Goal: Information Seeking & Learning: Learn about a topic

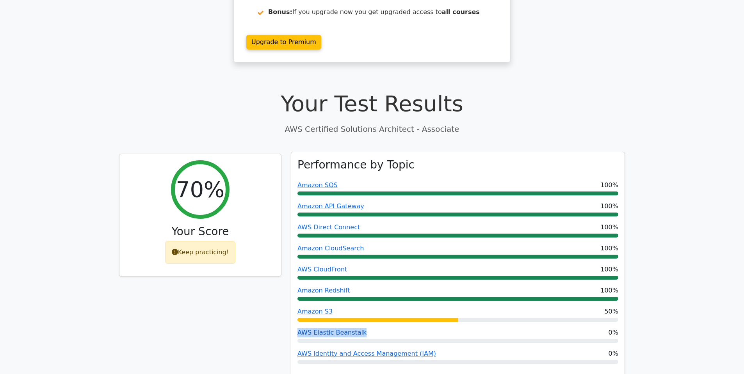
drag, startPoint x: 373, startPoint y: 301, endPoint x: 297, endPoint y: 304, distance: 75.8
click at [297, 328] on div "AWS Elastic Beanstalk 0%" at bounding box center [457, 332] width 321 height 9
drag, startPoint x: 439, startPoint y: 326, endPoint x: 295, endPoint y: 324, distance: 144.5
click at [295, 324] on div "Performance by Topic Amazon SQS 100% Amazon API Gateway 100% AWS Direct Connect…" at bounding box center [457, 264] width 333 height 225
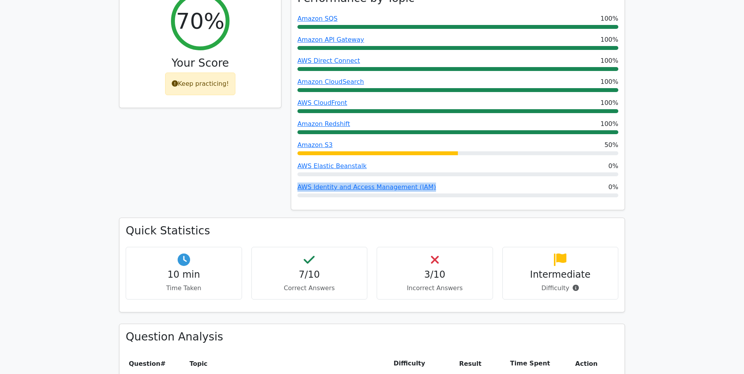
scroll to position [273, 0]
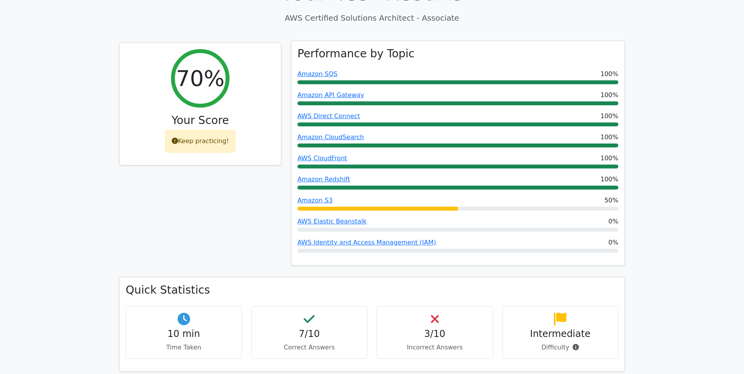
click at [396, 217] on div "AWS Elastic Beanstalk 0%" at bounding box center [457, 221] width 321 height 9
drag, startPoint x: 396, startPoint y: 192, endPoint x: 299, endPoint y: 190, distance: 97.2
click at [299, 217] on div "AWS Elastic Beanstalk 0%" at bounding box center [457, 221] width 321 height 9
click at [411, 187] on div "Performance by Topic Amazon SQS 100% Amazon API Gateway 100% AWS Direct Connect…" at bounding box center [457, 153] width 333 height 225
drag, startPoint x: 442, startPoint y: 214, endPoint x: 294, endPoint y: 212, distance: 148.0
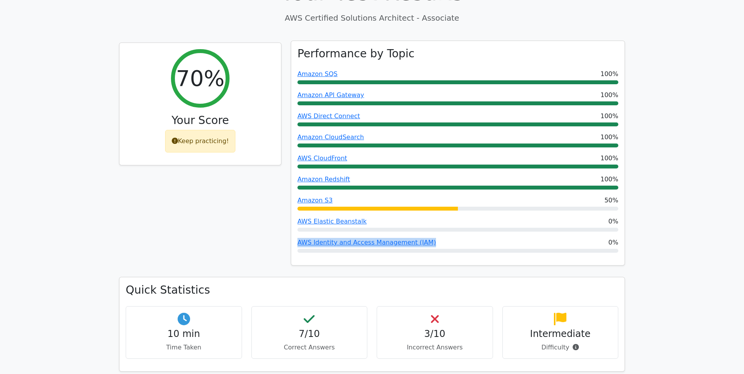
click at [294, 212] on div "Performance by Topic Amazon SQS 100% Amazon API Gateway 100% AWS Direct Connect…" at bounding box center [457, 153] width 333 height 225
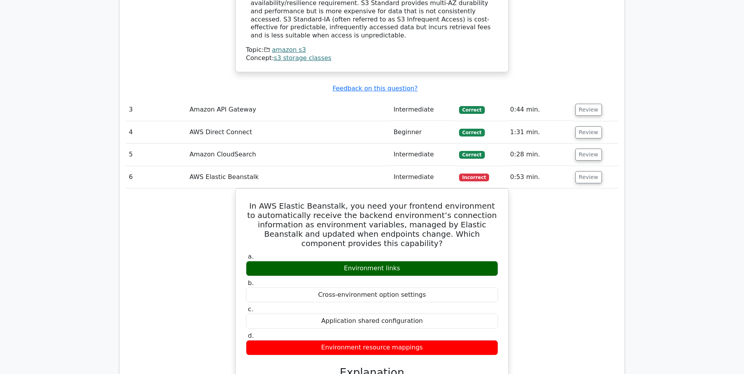
scroll to position [2313, 0]
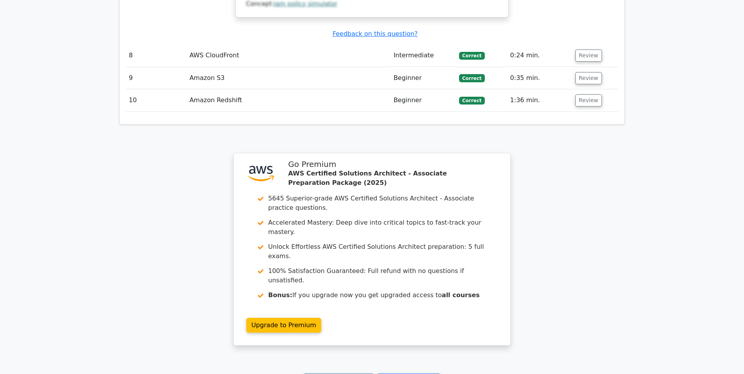
click at [344, 374] on link "Continue practicing" at bounding box center [338, 381] width 71 height 15
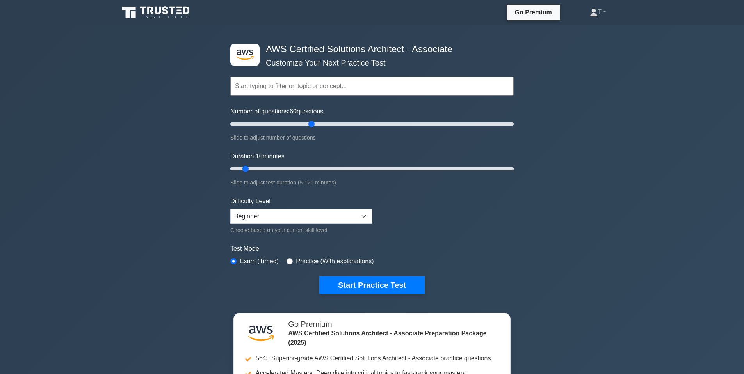
drag, startPoint x: 241, startPoint y: 122, endPoint x: 310, endPoint y: 122, distance: 68.7
type input "60"
click at [310, 122] on input "Number of questions: 60 questions" at bounding box center [371, 123] width 283 height 9
drag, startPoint x: 245, startPoint y: 167, endPoint x: 514, endPoint y: 168, distance: 269.4
type input "120"
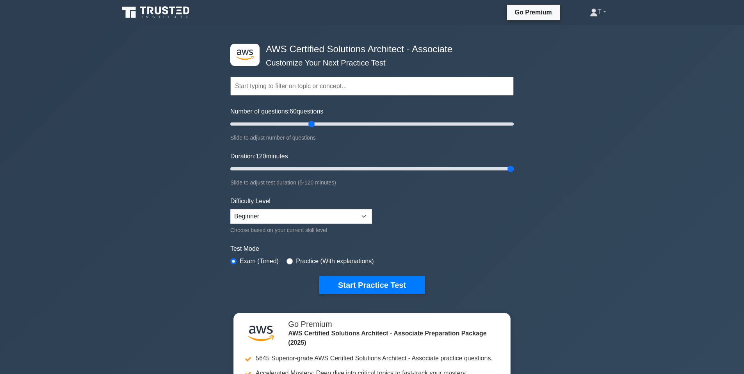
click at [514, 168] on div ".st0{fill:#252F3E;} .st1{fill-rule:evenodd;clip-rule:evenodd;fill:#FF9900;} AWS…" at bounding box center [372, 169] width 293 height 288
select select "expert"
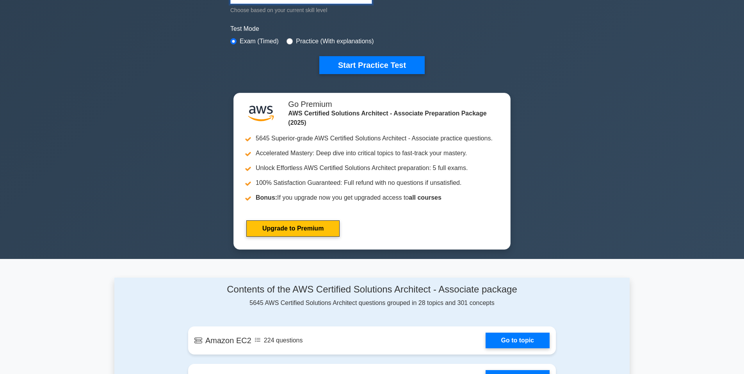
scroll to position [93, 0]
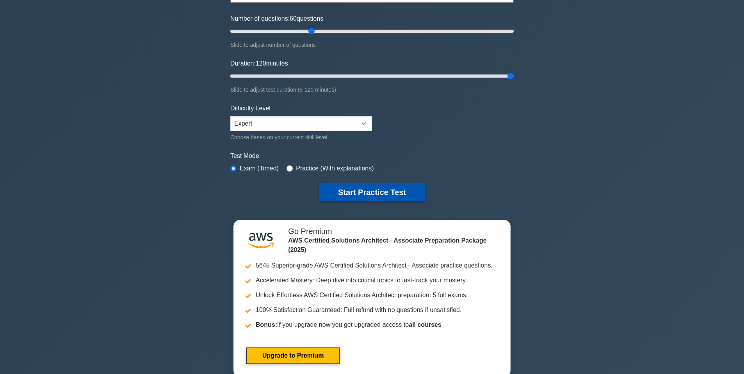
click at [379, 191] on button "Start Practice Test" at bounding box center [371, 192] width 105 height 18
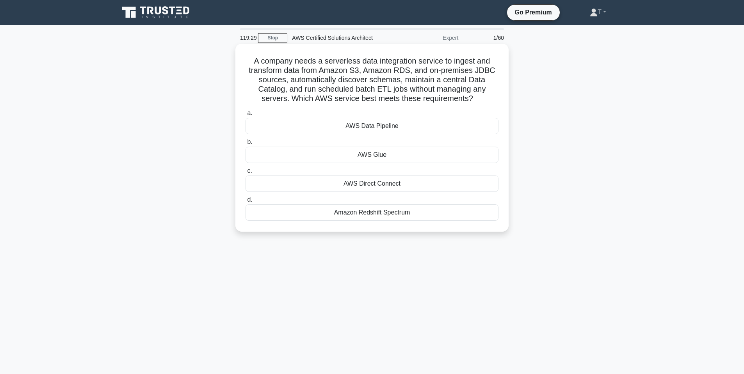
click at [379, 153] on div "AWS Glue" at bounding box center [372, 155] width 253 height 16
click at [246, 145] on input "b. AWS Glue" at bounding box center [246, 142] width 0 height 5
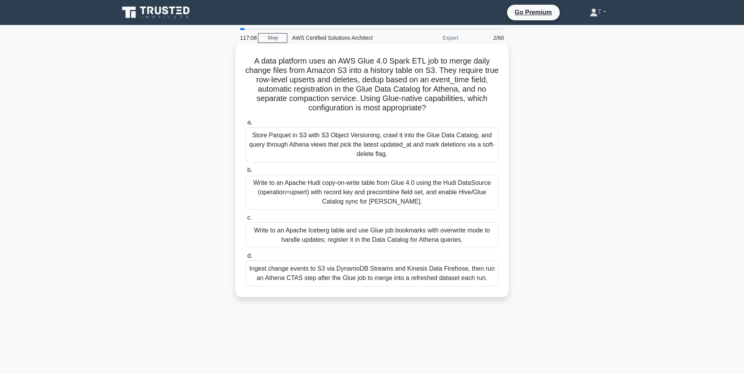
click at [410, 139] on div "Store Parquet in S3 with S3 Object Versioning, crawl it into the Glue Data Cata…" at bounding box center [372, 144] width 253 height 35
click at [246, 125] on input "a. Store Parquet in S3 with S3 Object Versioning, crawl it into the Glue Data C…" at bounding box center [246, 122] width 0 height 5
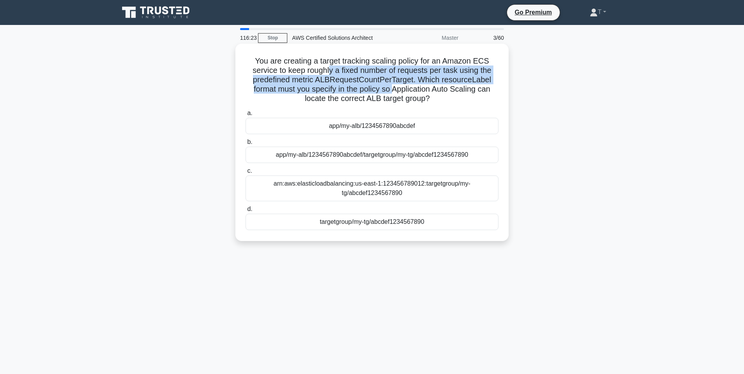
drag, startPoint x: 329, startPoint y: 71, endPoint x: 392, endPoint y: 91, distance: 65.9
click at [392, 91] on h5 "You are creating a target tracking scaling policy for an Amazon ECS service to …" at bounding box center [372, 80] width 255 height 48
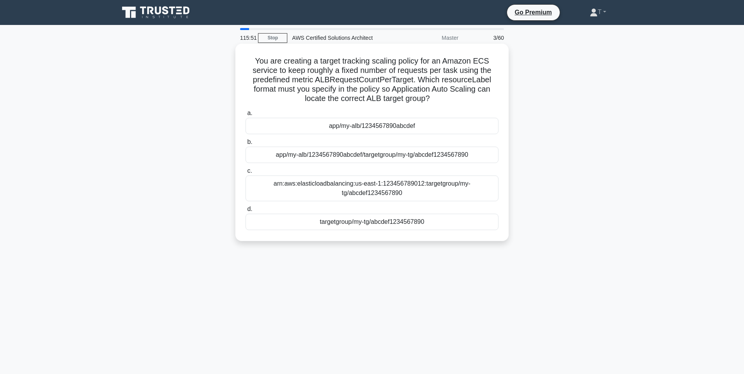
click at [468, 160] on div "app/my-alb/1234567890abcdef/targetgroup/my-tg/abcdef1234567890" at bounding box center [372, 155] width 253 height 16
click at [246, 145] on input "b. app/my-alb/1234567890abcdef/targetgroup/my-tg/abcdef1234567890" at bounding box center [246, 142] width 0 height 5
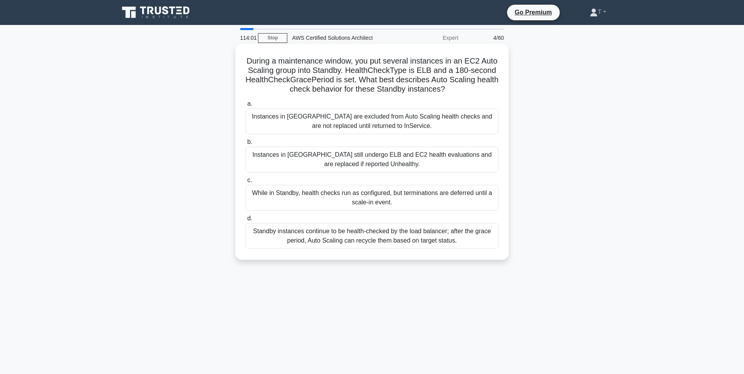
click at [310, 243] on div "Standby instances continue to be health-checked by the load balancer; after the…" at bounding box center [372, 236] width 253 height 26
click at [246, 221] on input "d. Standby instances continue to be health-checked by the load balancer; after …" at bounding box center [246, 218] width 0 height 5
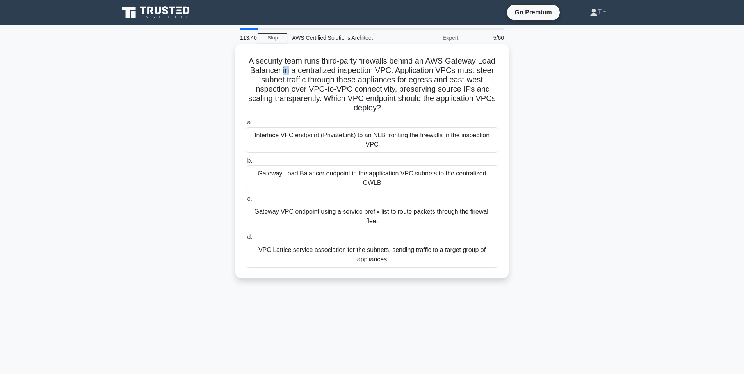
drag, startPoint x: 285, startPoint y: 73, endPoint x: 290, endPoint y: 71, distance: 6.0
click at [290, 71] on h5 "A security team runs third-party firewalls behind an AWS Gateway Load Balancer …" at bounding box center [372, 84] width 255 height 57
drag, startPoint x: 294, startPoint y: 71, endPoint x: 390, endPoint y: 69, distance: 95.3
click at [390, 69] on h5 "A security team runs third-party firewalls behind an AWS Gateway Load Balancer …" at bounding box center [372, 84] width 255 height 57
drag, startPoint x: 394, startPoint y: 70, endPoint x: 478, endPoint y: 66, distance: 84.5
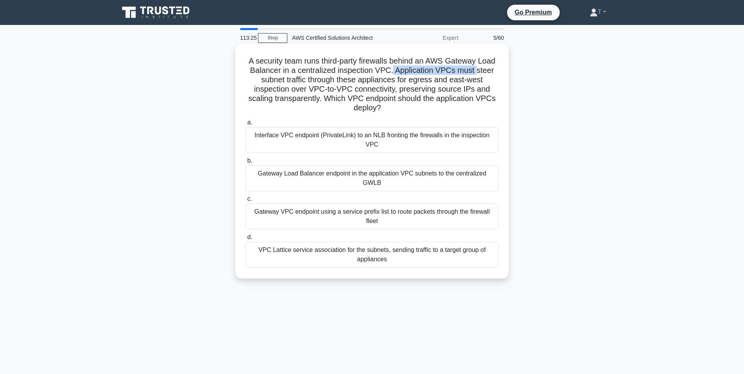
click at [478, 66] on h5 "A security team runs third-party firewalls behind an AWS Gateway Load Balancer …" at bounding box center [372, 84] width 255 height 57
click at [478, 67] on h5 "A security team runs third-party firewalls behind an AWS Gateway Load Balancer …" at bounding box center [372, 84] width 255 height 57
drag, startPoint x: 325, startPoint y: 78, endPoint x: 388, endPoint y: 107, distance: 68.8
click at [388, 107] on h5 "A security team runs third-party firewalls behind an AWS Gateway Load Balancer …" at bounding box center [372, 84] width 255 height 57
click at [379, 99] on h5 "A security team runs third-party firewalls behind an AWS Gateway Load Balancer …" at bounding box center [372, 84] width 255 height 57
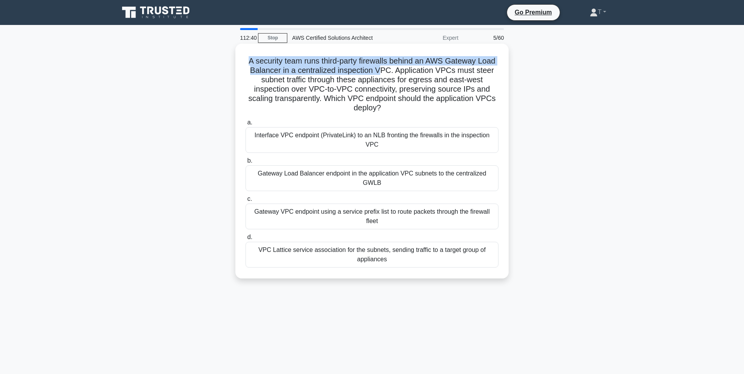
drag, startPoint x: 249, startPoint y: 65, endPoint x: 385, endPoint y: 72, distance: 136.4
click at [383, 72] on h5 "A security team runs third-party firewalls behind an AWS Gateway Load Balancer …" at bounding box center [372, 84] width 255 height 57
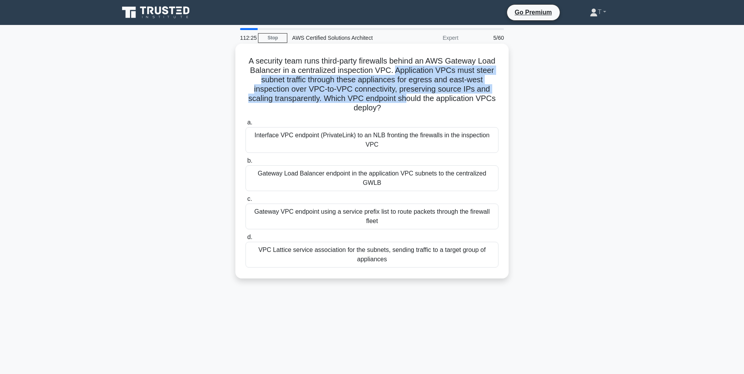
drag, startPoint x: 396, startPoint y: 72, endPoint x: 404, endPoint y: 97, distance: 26.3
click at [404, 97] on h5 "A security team runs third-party firewalls behind an AWS Gateway Load Balancer …" at bounding box center [372, 84] width 255 height 57
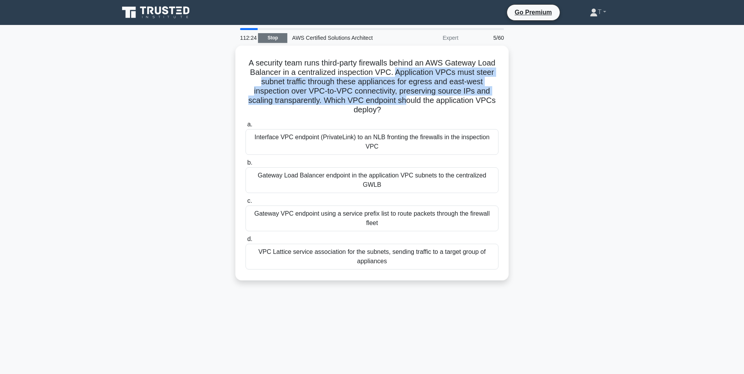
click at [267, 38] on link "Stop" at bounding box center [272, 38] width 29 height 10
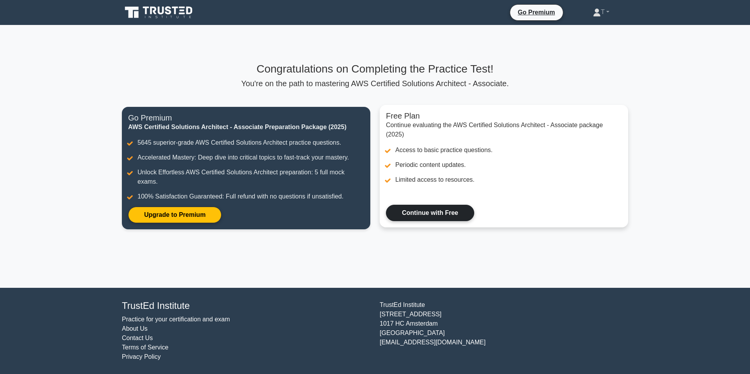
click at [431, 215] on link "Continue with Free" at bounding box center [430, 213] width 88 height 16
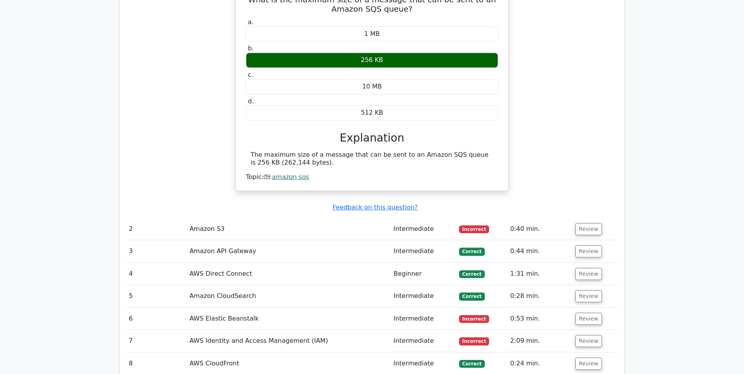
scroll to position [1125, 0]
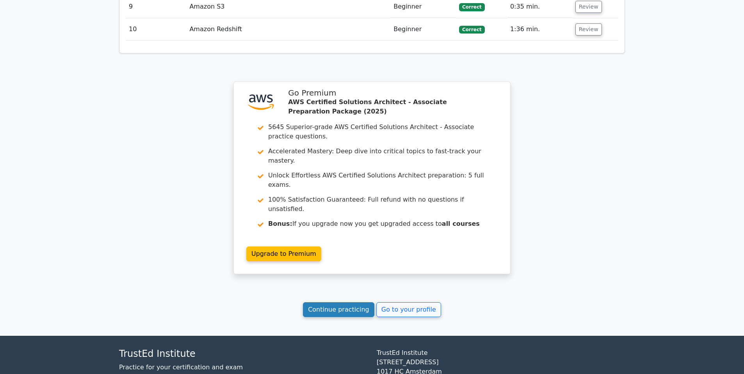
click at [338, 303] on link "Continue practicing" at bounding box center [338, 310] width 71 height 15
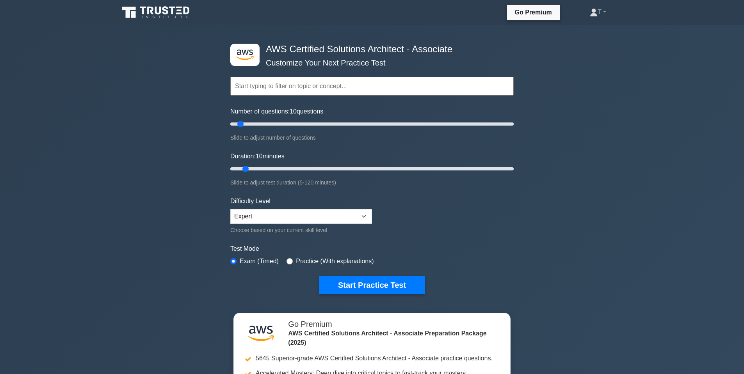
click at [327, 87] on input "text" at bounding box center [371, 86] width 283 height 19
click at [632, 106] on div ".st0{fill:#252F3E;} .st1{fill-rule:evenodd;clip-rule:evenodd;fill:#FF9900;} AWS…" at bounding box center [372, 252] width 744 height 454
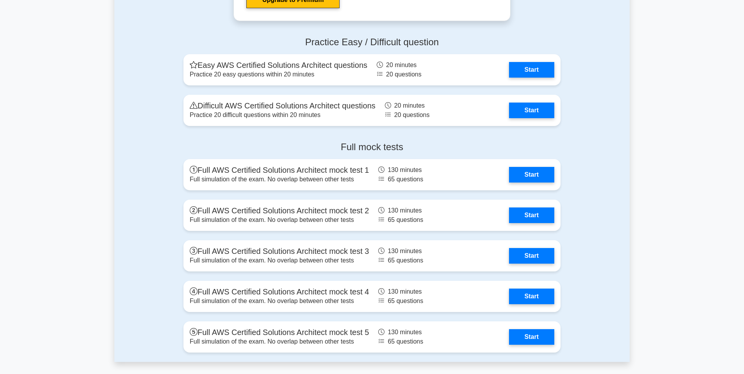
scroll to position [1894, 0]
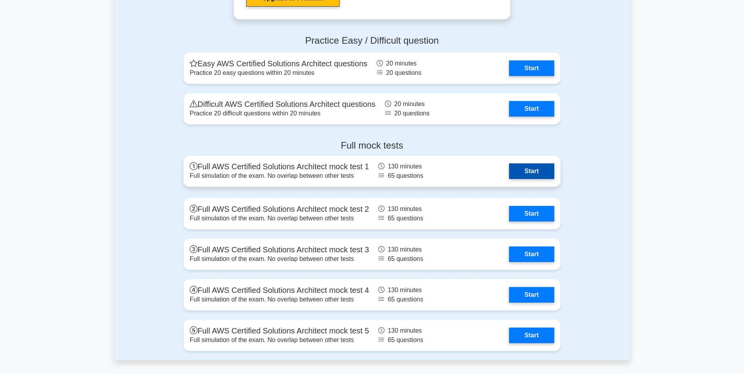
click at [526, 175] on link "Start" at bounding box center [531, 172] width 45 height 16
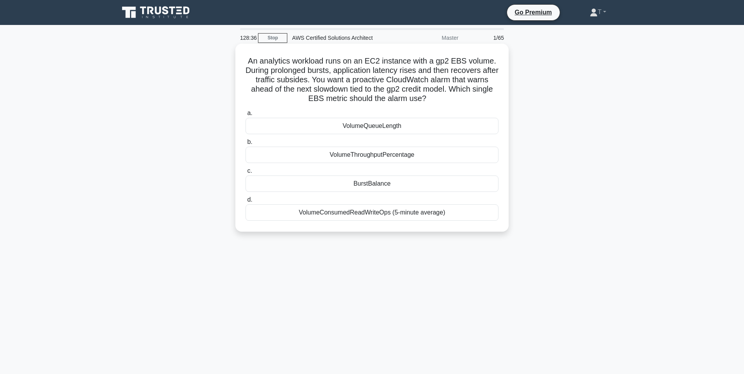
click at [405, 128] on div "VolumeQueueLength" at bounding box center [372, 126] width 253 height 16
click at [246, 116] on input "a. VolumeQueueLength" at bounding box center [246, 113] width 0 height 5
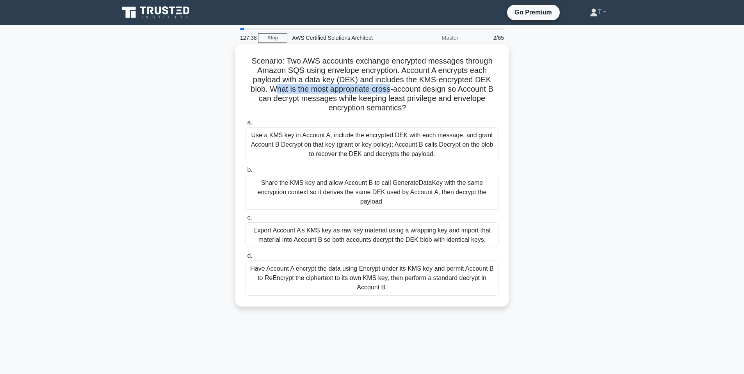
drag, startPoint x: 259, startPoint y: 92, endPoint x: 382, endPoint y: 93, distance: 123.0
click at [377, 93] on h5 "Scenario: Two AWS accounts exchange encrypted messages through Amazon SQS using…" at bounding box center [372, 84] width 255 height 57
drag, startPoint x: 429, startPoint y: 93, endPoint x: 455, endPoint y: 91, distance: 25.4
click at [430, 93] on h5 "Scenario: Two AWS accounts exchange encrypted messages through Amazon SQS using…" at bounding box center [372, 84] width 255 height 57
drag, startPoint x: 484, startPoint y: 96, endPoint x: 428, endPoint y: 96, distance: 55.8
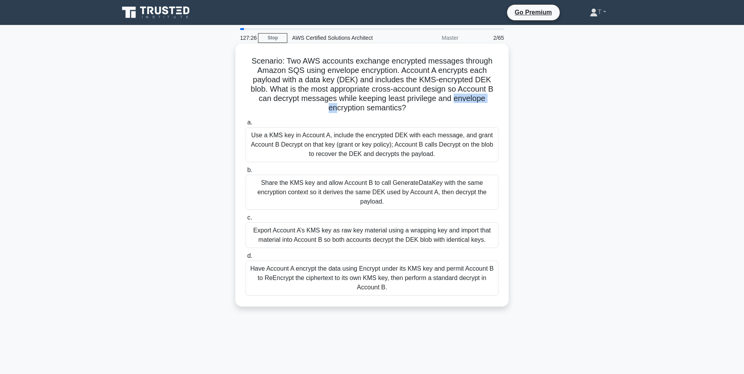
click at [428, 96] on h5 "Scenario: Two AWS accounts exchange encrypted messages through Amazon SQS using…" at bounding box center [372, 84] width 255 height 57
click at [408, 112] on h5 "Scenario: Two AWS accounts exchange encrypted messages through Amazon SQS using…" at bounding box center [372, 84] width 255 height 57
drag, startPoint x: 407, startPoint y: 99, endPoint x: 384, endPoint y: 107, distance: 24.2
click at [384, 107] on h5 "Scenario: Two AWS accounts exchange encrypted messages through Amazon SQS using…" at bounding box center [372, 84] width 255 height 57
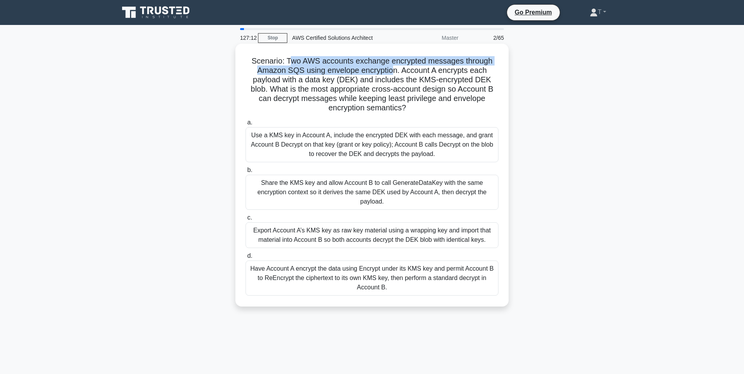
drag, startPoint x: 291, startPoint y: 62, endPoint x: 390, endPoint y: 73, distance: 99.7
click at [390, 73] on h5 "Scenario: Two AWS accounts exchange encrypted messages through Amazon SQS using…" at bounding box center [372, 84] width 255 height 57
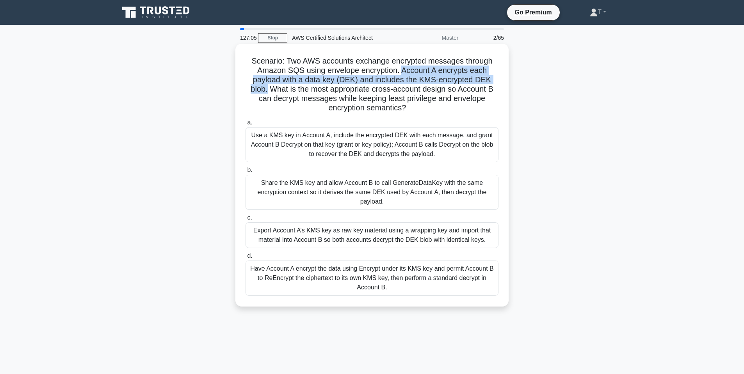
drag, startPoint x: 402, startPoint y: 71, endPoint x: 506, endPoint y: 83, distance: 104.2
click at [506, 83] on div "Scenario: Two AWS accounts exchange encrypted messages through Amazon SQS using…" at bounding box center [371, 175] width 273 height 263
drag, startPoint x: 262, startPoint y: 90, endPoint x: 376, endPoint y: 107, distance: 114.8
click at [388, 104] on h5 "Scenario: Two AWS accounts exchange encrypted messages through Amazon SQS using…" at bounding box center [372, 84] width 255 height 57
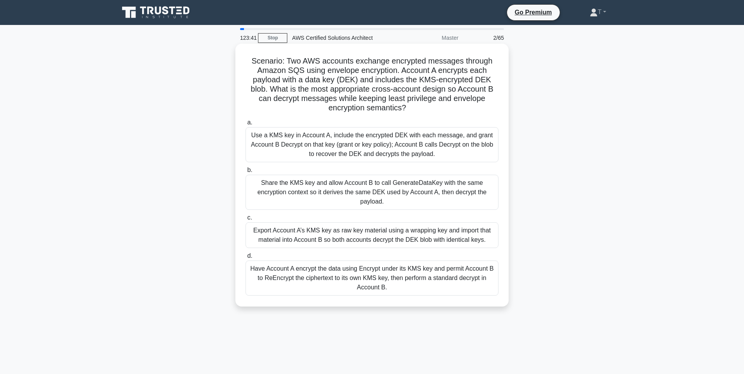
click at [349, 231] on div "Export Account A’s KMS key as raw key material using a wrapping key and import …" at bounding box center [372, 236] width 253 height 26
click at [246, 221] on input "c. Export Account A’s KMS key as raw key material using a wrapping key and impo…" at bounding box center [246, 217] width 0 height 5
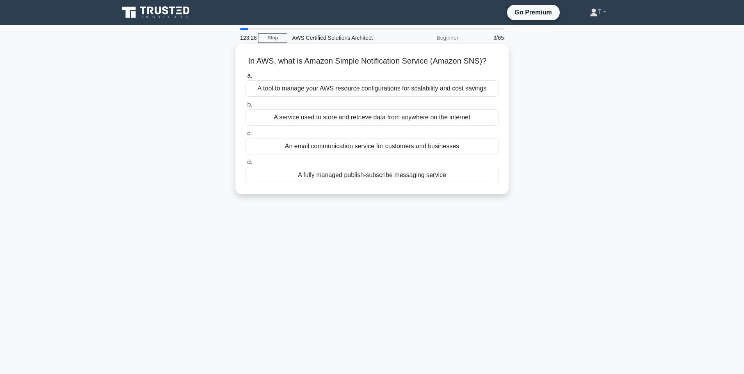
click at [376, 180] on div "A fully managed publish-subscribe messaging service" at bounding box center [372, 175] width 253 height 16
click at [246, 165] on input "d. A fully managed publish-subscribe messaging service" at bounding box center [246, 162] width 0 height 5
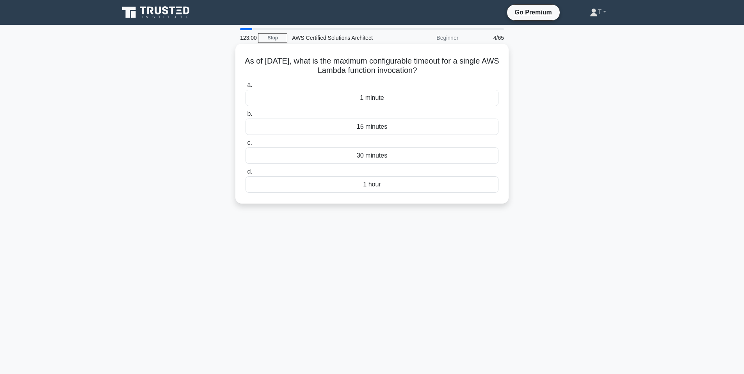
click at [404, 124] on div "15 minutes" at bounding box center [372, 127] width 253 height 16
click at [246, 117] on input "b. 15 minutes" at bounding box center [246, 114] width 0 height 5
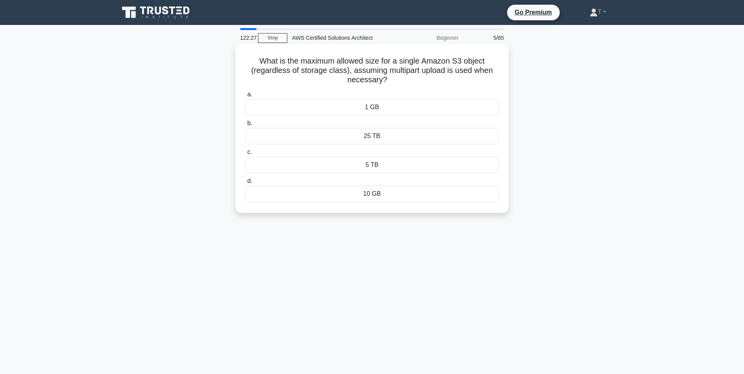
click at [386, 135] on div "25 TB" at bounding box center [372, 136] width 253 height 16
click at [246, 126] on input "b. 25 TB" at bounding box center [246, 123] width 0 height 5
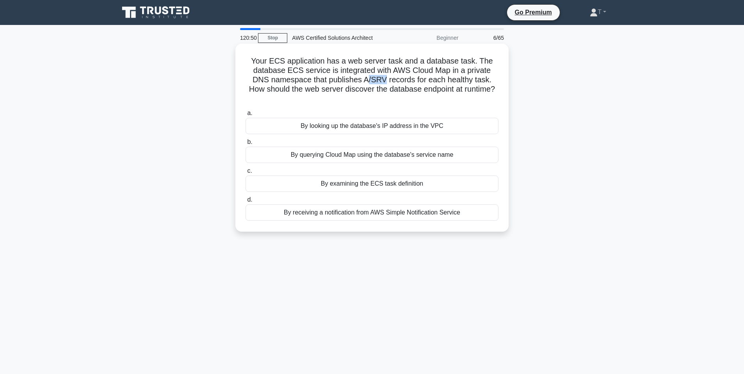
drag, startPoint x: 349, startPoint y: 78, endPoint x: 366, endPoint y: 79, distance: 17.2
click at [366, 79] on h5 "Your ECS application has a web server task and a database task. The database EC…" at bounding box center [372, 80] width 255 height 48
drag, startPoint x: 374, startPoint y: 80, endPoint x: 466, endPoint y: 77, distance: 92.2
click at [466, 77] on h5 "Your ECS application has a web server task and a database task. The database EC…" at bounding box center [372, 80] width 255 height 48
drag, startPoint x: 477, startPoint y: 78, endPoint x: 486, endPoint y: 91, distance: 15.4
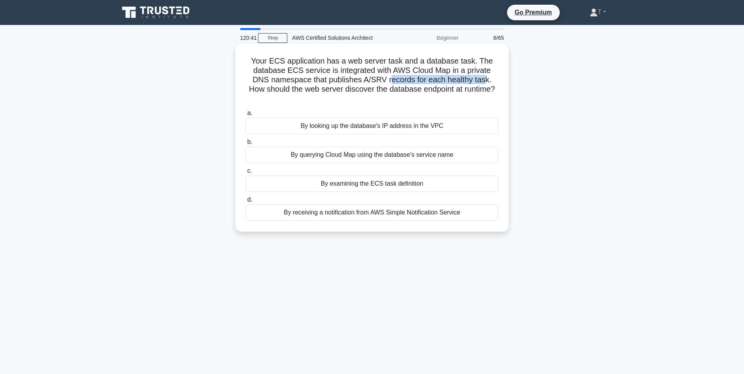
click at [486, 91] on h5 "Your ECS application has a web server task and a database task. The database EC…" at bounding box center [372, 80] width 255 height 48
click at [377, 94] on icon ".spinner_0XTQ{transform-origin:center;animation:spinner_y6GP .75s linear infini…" at bounding box center [371, 98] width 9 height 9
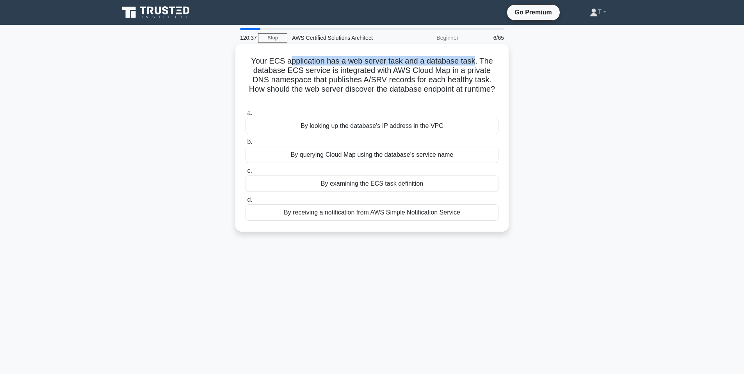
drag, startPoint x: 310, startPoint y: 60, endPoint x: 474, endPoint y: 66, distance: 164.1
click at [474, 66] on h5 "Your ECS application has a web server task and a database task. The database EC…" at bounding box center [372, 80] width 255 height 48
drag, startPoint x: 484, startPoint y: 61, endPoint x: 502, endPoint y: 61, distance: 17.6
click at [502, 61] on div "Your ECS application has a web server task and a database task. The database EC…" at bounding box center [372, 138] width 267 height 182
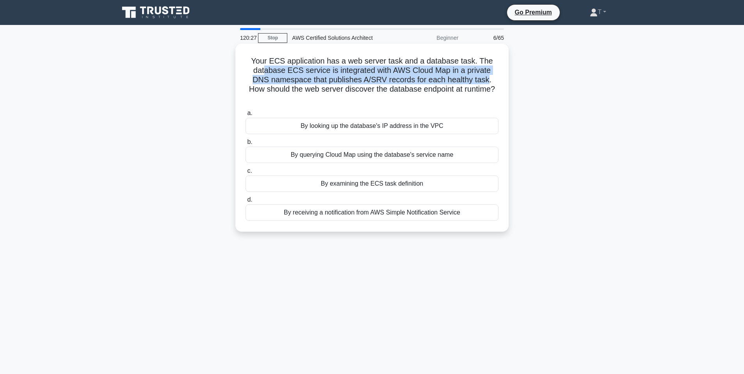
drag, startPoint x: 259, startPoint y: 70, endPoint x: 470, endPoint y: 82, distance: 212.0
click at [470, 82] on h5 "Your ECS application has a web server task and a database task. The database EC…" at bounding box center [372, 80] width 255 height 48
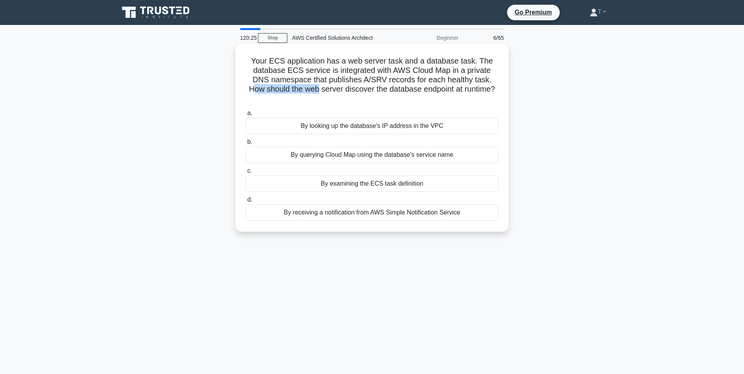
drag, startPoint x: 478, startPoint y: 80, endPoint x: 304, endPoint y: 89, distance: 174.3
click at [304, 89] on h5 "Your ECS application has a web server task and a database task. The database EC…" at bounding box center [372, 80] width 255 height 48
drag, startPoint x: 265, startPoint y: 71, endPoint x: 418, endPoint y: 72, distance: 153.0
click at [418, 72] on h5 "Your ECS application has a web server task and a database task. The database EC…" at bounding box center [372, 80] width 255 height 48
click at [416, 71] on h5 "Your ECS application has a web server task and a database task. The database EC…" at bounding box center [372, 80] width 255 height 48
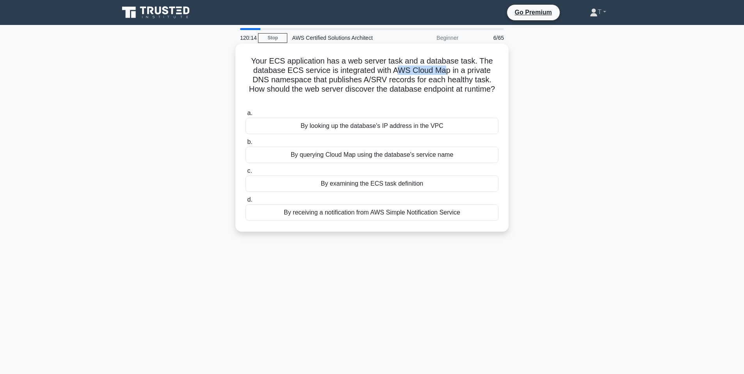
drag, startPoint x: 392, startPoint y: 71, endPoint x: 434, endPoint y: 71, distance: 42.2
click at [434, 71] on h5 "Your ECS application has a web server task and a database task. The database EC…" at bounding box center [372, 80] width 255 height 48
drag, startPoint x: 256, startPoint y: 82, endPoint x: 460, endPoint y: 81, distance: 203.4
click at [460, 81] on h5 "Your ECS application has a web server task and a database task. The database EC…" at bounding box center [372, 80] width 255 height 48
drag, startPoint x: 477, startPoint y: 78, endPoint x: 453, endPoint y: 80, distance: 24.3
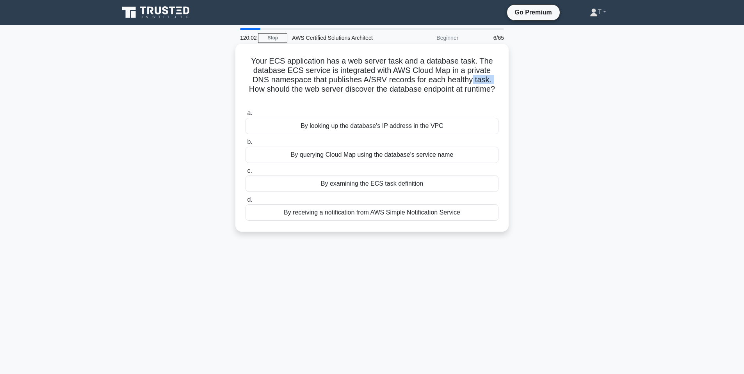
click at [453, 80] on h5 "Your ECS application has a web server task and a database task. The database EC…" at bounding box center [372, 80] width 255 height 48
click at [420, 121] on div "By looking up the database's IP address in the VPC" at bounding box center [372, 126] width 253 height 16
click at [246, 116] on input "a. By looking up the database's IP address in the VPC" at bounding box center [246, 113] width 0 height 5
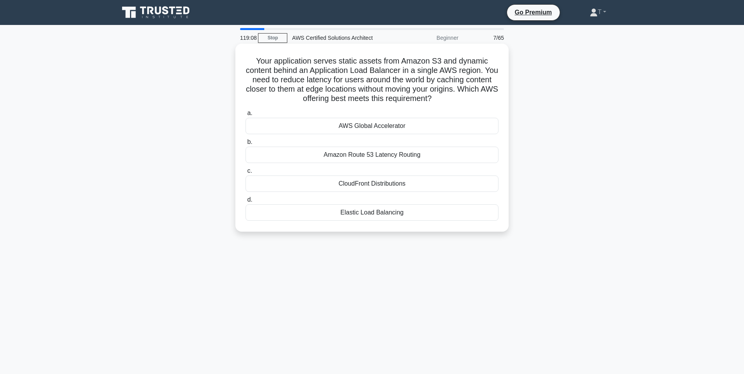
click at [397, 185] on div "CloudFront Distributions" at bounding box center [372, 184] width 253 height 16
click at [246, 174] on input "c. CloudFront Distributions" at bounding box center [246, 171] width 0 height 5
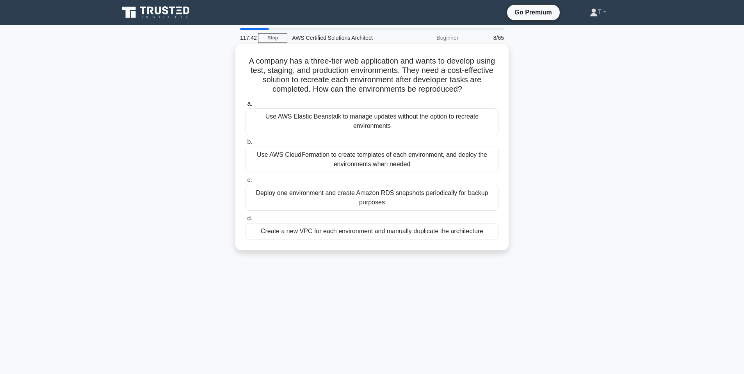
click at [325, 162] on div "Use AWS CloudFormation to create templates of each environment, and deploy the …" at bounding box center [372, 160] width 253 height 26
click at [246, 145] on input "b. Use AWS CloudFormation to create templates of each environment, and deploy t…" at bounding box center [246, 142] width 0 height 5
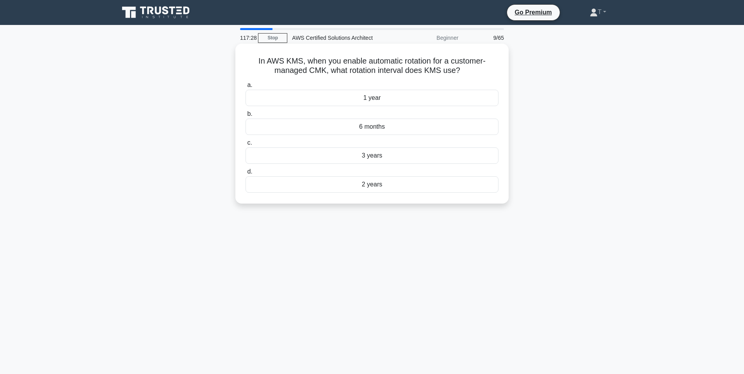
click at [370, 99] on div "1 year" at bounding box center [372, 98] width 253 height 16
click at [246, 88] on input "a. 1 year" at bounding box center [246, 85] width 0 height 5
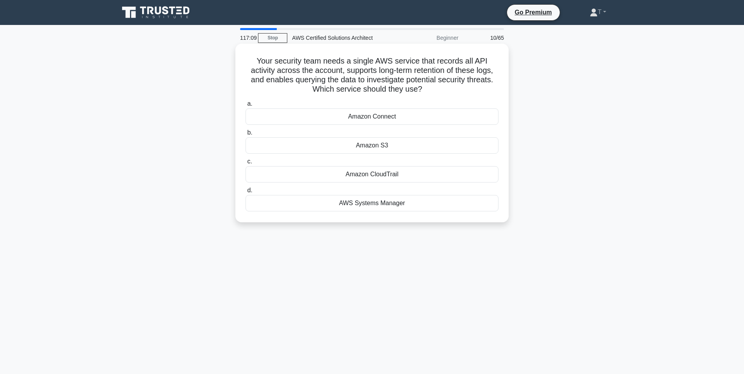
click at [392, 178] on div "Amazon CloudTrail" at bounding box center [372, 174] width 253 height 16
click at [246, 164] on input "c. Amazon CloudTrail" at bounding box center [246, 161] width 0 height 5
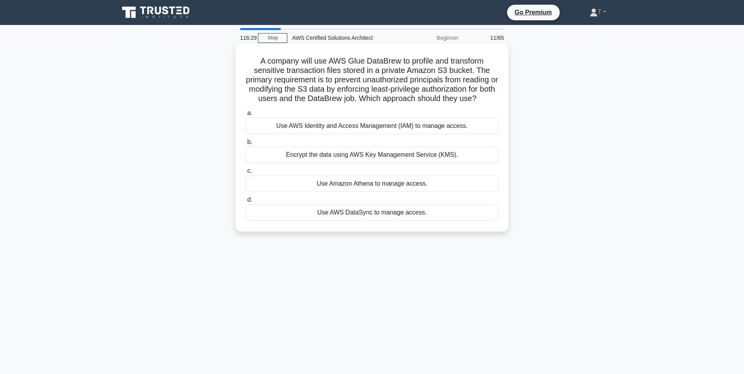
click at [443, 126] on div "Use AWS Identity and Access Management (IAM) to manage access." at bounding box center [372, 126] width 253 height 16
click at [246, 116] on input "a. Use AWS Identity and Access Management (IAM) to manage access." at bounding box center [246, 113] width 0 height 5
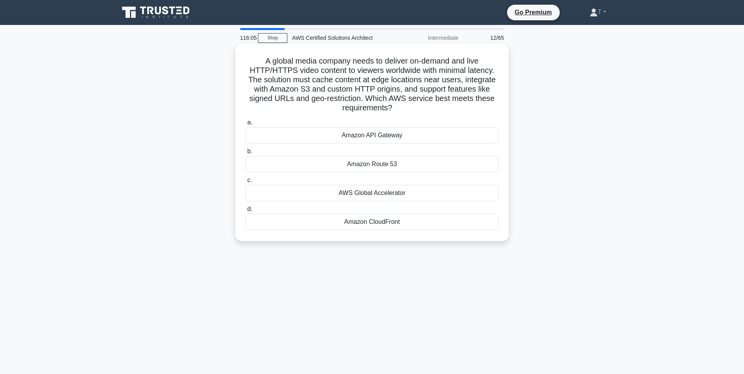
click at [379, 224] on div "Amazon CloudFront" at bounding box center [372, 222] width 253 height 16
click at [246, 212] on input "d. Amazon CloudFront" at bounding box center [246, 209] width 0 height 5
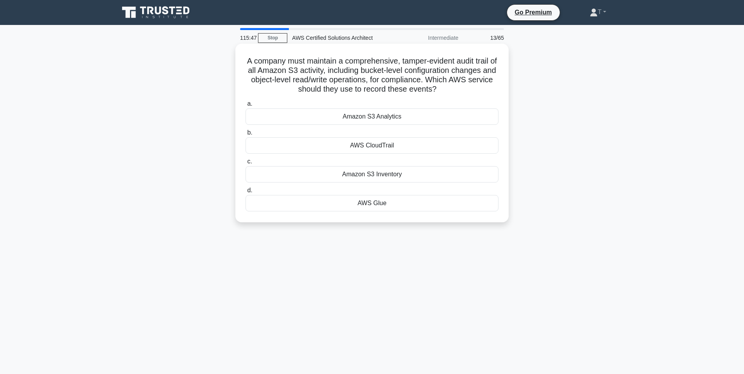
click at [386, 150] on div "AWS CloudTrail" at bounding box center [372, 145] width 253 height 16
click at [246, 135] on input "b. AWS CloudTrail" at bounding box center [246, 132] width 0 height 5
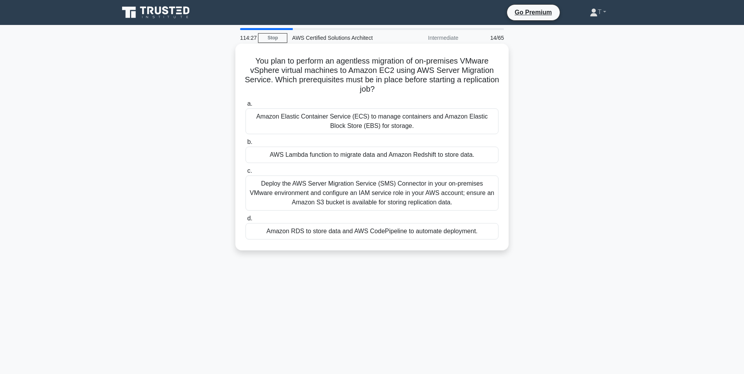
click at [391, 192] on div "Deploy the AWS Server Migration Service (SMS) Connector in your on‑premises VMw…" at bounding box center [372, 193] width 253 height 35
click at [246, 174] on input "c. Deploy the AWS Server Migration Service (SMS) Connector in your on‑premises …" at bounding box center [246, 171] width 0 height 5
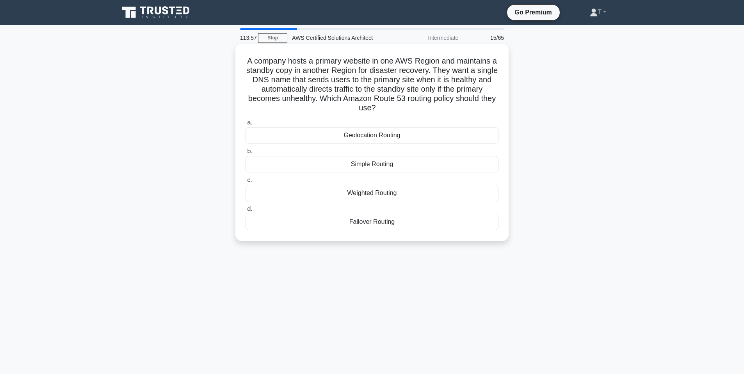
click at [386, 223] on div "Failover Routing" at bounding box center [372, 222] width 253 height 16
click at [246, 212] on input "d. Failover Routing" at bounding box center [246, 209] width 0 height 5
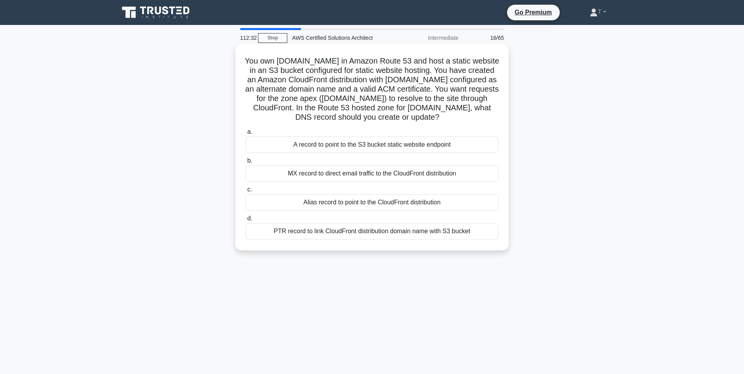
drag, startPoint x: 360, startPoint y: 201, endPoint x: 360, endPoint y: 196, distance: 4.7
click at [360, 196] on div "Alias record to point to the CloudFront distribution" at bounding box center [372, 202] width 253 height 16
click at [246, 192] on input "c. Alias record to point to the CloudFront distribution" at bounding box center [246, 189] width 0 height 5
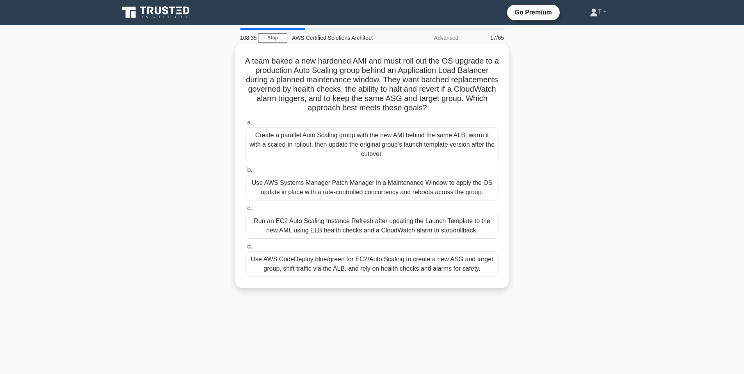
click at [389, 258] on div "Use AWS CodeDeploy blue/green for EC2/Auto Scaling to create a new ASG and targ…" at bounding box center [372, 264] width 253 height 26
click at [246, 249] on input "d. Use AWS CodeDeploy blue/green for EC2/Auto Scaling to create a new ASG and t…" at bounding box center [246, 246] width 0 height 5
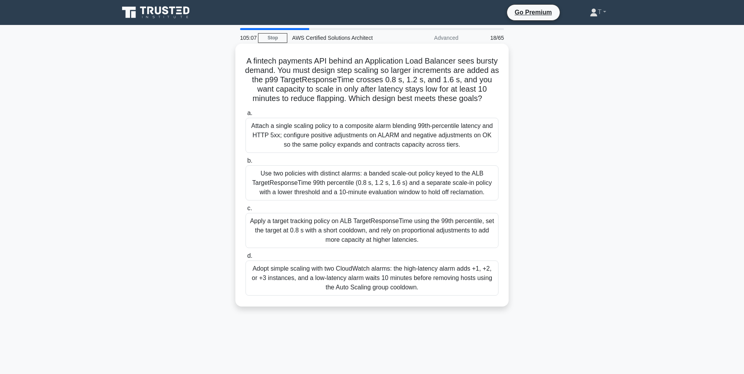
click at [388, 281] on div "Adopt simple scaling with two CloudWatch alarms: the high‑latency alarm adds +1…" at bounding box center [372, 278] width 253 height 35
click at [246, 259] on input "d. Adopt simple scaling with two CloudWatch alarms: the high‑latency alarm adds…" at bounding box center [246, 256] width 0 height 5
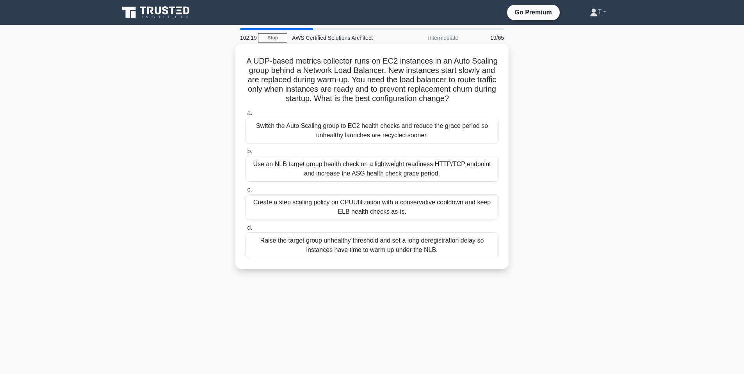
click at [352, 252] on div "Raise the target group unhealthy threshold and set a long deregistration delay …" at bounding box center [372, 246] width 253 height 26
click at [246, 231] on input "d. Raise the target group unhealthy threshold and set a long deregistration del…" at bounding box center [246, 228] width 0 height 5
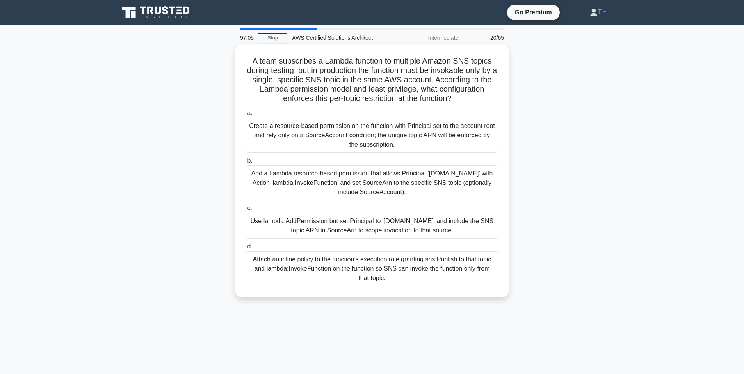
click at [365, 275] on div "Attach an inline policy to the function’s execution role granting sns:Publish t…" at bounding box center [372, 268] width 253 height 35
click at [246, 249] on input "d. Attach an inline policy to the function’s execution role granting sns:Publis…" at bounding box center [246, 246] width 0 height 5
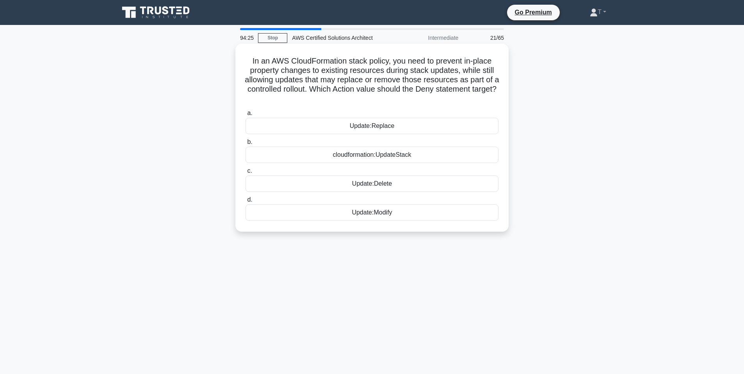
click at [445, 125] on div "Update:Replace" at bounding box center [372, 126] width 253 height 16
click at [246, 116] on input "a. Update:Replace" at bounding box center [246, 113] width 0 height 5
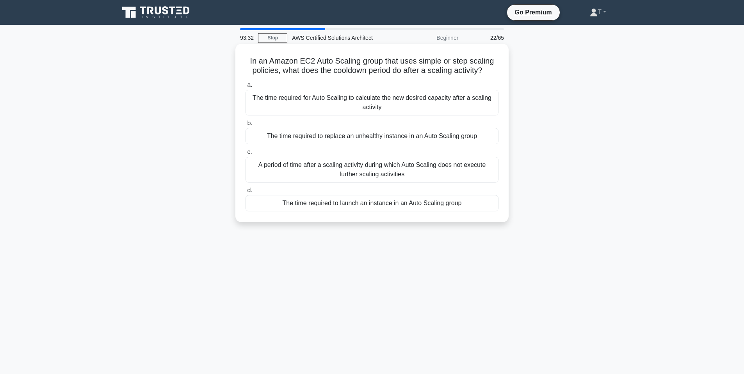
click at [388, 172] on div "A period of time after a scaling activity during which Auto Scaling does not ex…" at bounding box center [372, 170] width 253 height 26
click at [246, 155] on input "c. A period of time after a scaling activity during which Auto Scaling does not…" at bounding box center [246, 152] width 0 height 5
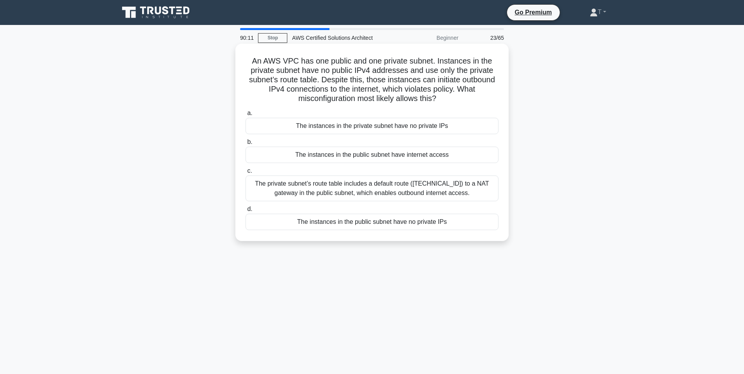
click at [389, 185] on div "The private subnet’s route table includes a default route ([TECHNICAL_ID]) to a…" at bounding box center [372, 189] width 253 height 26
click at [246, 174] on input "c. The private subnet’s route table includes a default route ([TECHNICAL_ID]) t…" at bounding box center [246, 171] width 0 height 5
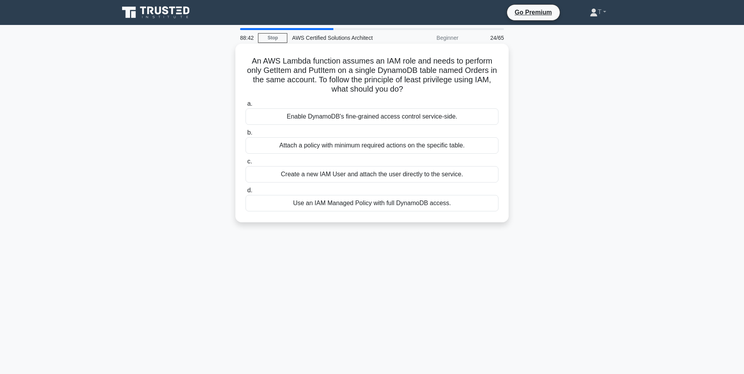
click at [375, 145] on div "Attach a policy with minimum required actions on the specific table." at bounding box center [372, 145] width 253 height 16
click at [246, 135] on input "b. Attach a policy with minimum required actions on the specific table." at bounding box center [246, 132] width 0 height 5
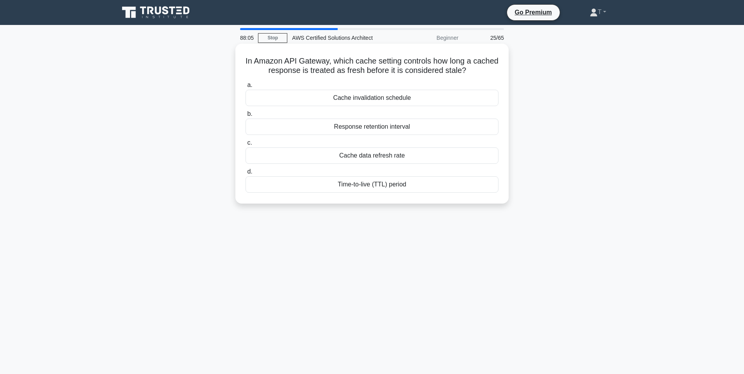
click at [370, 186] on div "Time-to-live (TTL) period" at bounding box center [372, 184] width 253 height 16
click at [246, 174] on input "d. Time-to-live (TTL) period" at bounding box center [246, 171] width 0 height 5
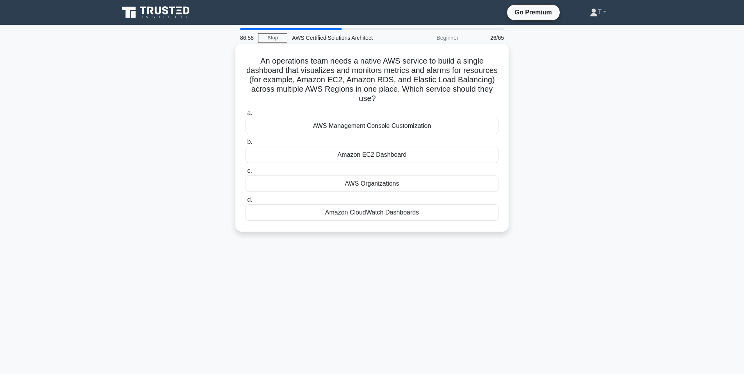
click at [405, 216] on div "Amazon CloudWatch Dashboards" at bounding box center [372, 213] width 253 height 16
click at [246, 203] on input "d. Amazon CloudWatch Dashboards" at bounding box center [246, 200] width 0 height 5
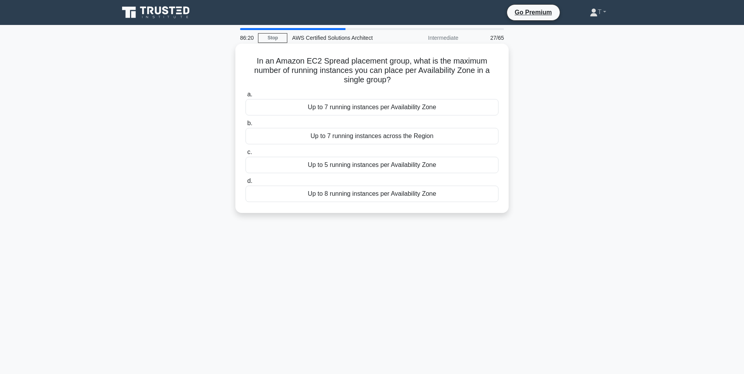
drag, startPoint x: 342, startPoint y: 81, endPoint x: 401, endPoint y: 86, distance: 59.2
click at [401, 86] on div "In an Amazon EC2 Spread placement group, what is the maximum number of running …" at bounding box center [372, 128] width 267 height 163
click at [386, 110] on div "Up to 7 running instances per Availability Zone" at bounding box center [372, 107] width 253 height 16
click at [246, 97] on input "a. Up to 7 running instances per Availability Zone" at bounding box center [246, 94] width 0 height 5
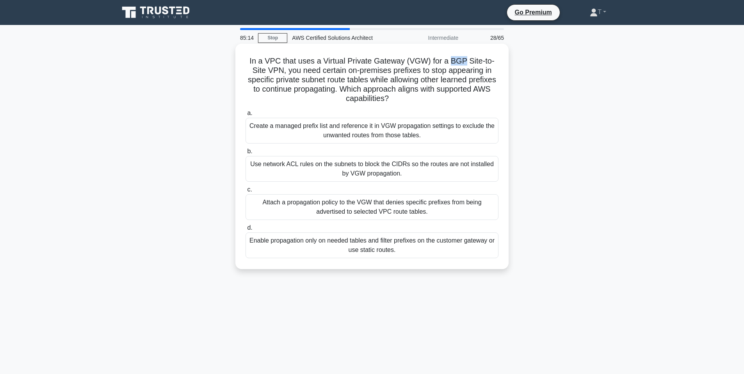
drag, startPoint x: 445, startPoint y: 61, endPoint x: 456, endPoint y: 61, distance: 11.7
click at [456, 61] on h5 "In a VPC that uses a Virtual Private Gateway (VGW) for a BGP Site-to-Site VPN, …" at bounding box center [372, 80] width 255 height 48
drag, startPoint x: 462, startPoint y: 61, endPoint x: 264, endPoint y: 73, distance: 198.2
click at [264, 73] on h5 "In a VPC that uses a Virtual Private Gateway (VGW) for a BGP Site-to-Site VPN, …" at bounding box center [372, 80] width 255 height 48
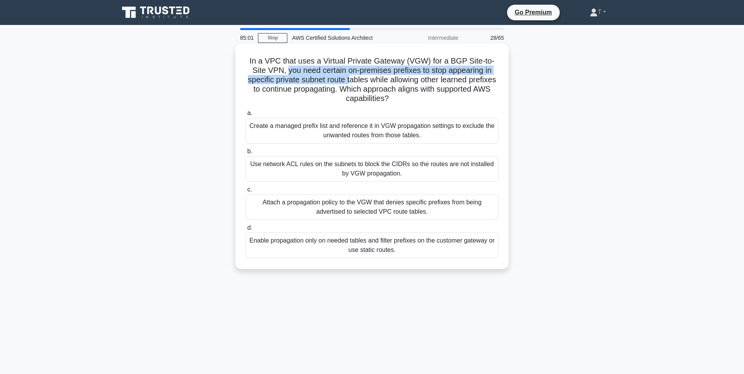
drag, startPoint x: 267, startPoint y: 72, endPoint x: 336, endPoint y: 80, distance: 69.6
click at [333, 80] on h5 "In a VPC that uses a Virtual Private Gateway (VGW) for a BGP Site-to-Site VPN, …" at bounding box center [372, 80] width 255 height 48
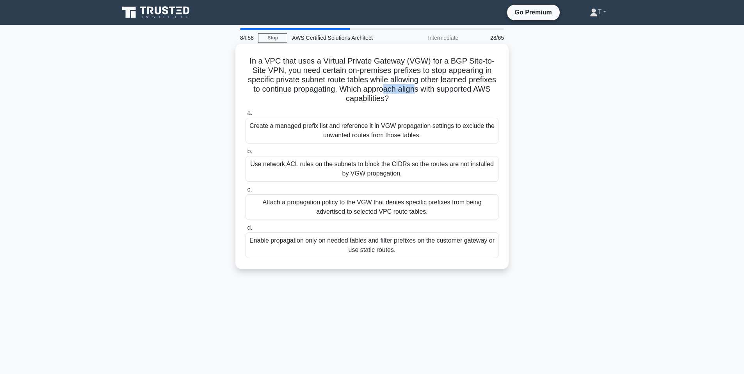
drag, startPoint x: 380, startPoint y: 85, endPoint x: 412, endPoint y: 89, distance: 32.2
click at [412, 89] on h5 "In a VPC that uses a Virtual Private Gateway (VGW) for a BGP Site-to-Site VPN, …" at bounding box center [372, 80] width 255 height 48
drag, startPoint x: 427, startPoint y: 84, endPoint x: 332, endPoint y: 90, distance: 95.8
click at [332, 90] on h5 "In a VPC that uses a Virtual Private Gateway (VGW) for a BGP Site-to-Site VPN, …" at bounding box center [372, 80] width 255 height 48
drag, startPoint x: 339, startPoint y: 89, endPoint x: 438, endPoint y: 101, distance: 99.8
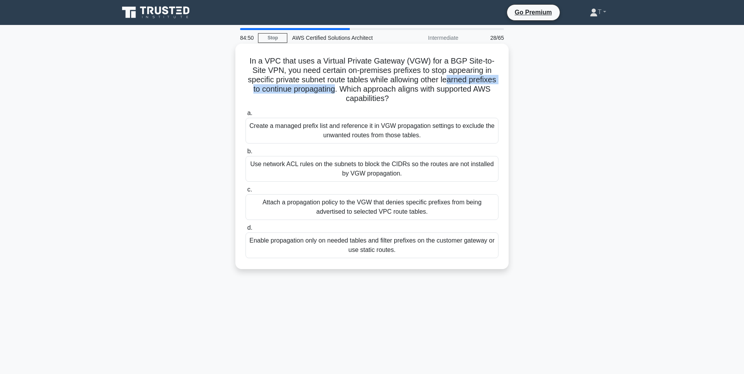
click at [438, 101] on h5 "In a VPC that uses a Virtual Private Gateway (VGW) for a BGP Site-to-Site VPN, …" at bounding box center [372, 80] width 255 height 48
click at [366, 205] on div "Attach a propagation policy to the VGW that denies specific prefixes from being…" at bounding box center [372, 207] width 253 height 26
click at [246, 192] on input "c. Attach a propagation policy to the VGW that denies specific prefixes from be…" at bounding box center [246, 189] width 0 height 5
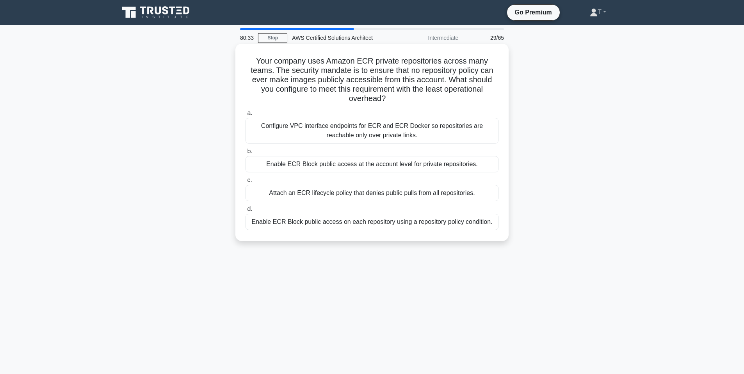
click at [394, 164] on div "Enable ECR Block public access at the account level for private repositories." at bounding box center [372, 164] width 253 height 16
click at [246, 154] on input "b. Enable ECR Block public access at the account level for private repositories." at bounding box center [246, 151] width 0 height 5
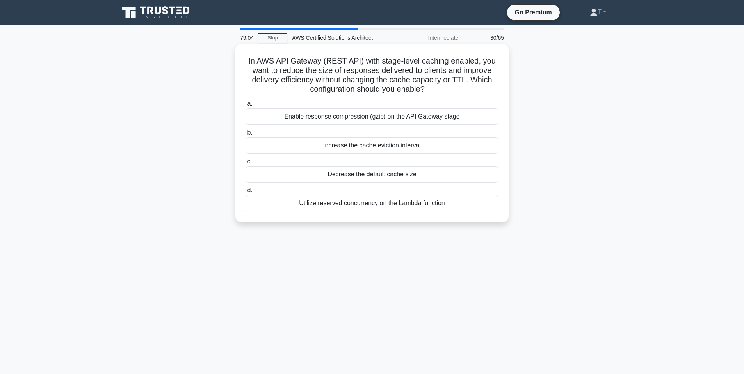
click at [405, 149] on div "Increase the cache eviction interval" at bounding box center [372, 145] width 253 height 16
click at [246, 135] on input "b. Increase the cache eviction interval" at bounding box center [246, 132] width 0 height 5
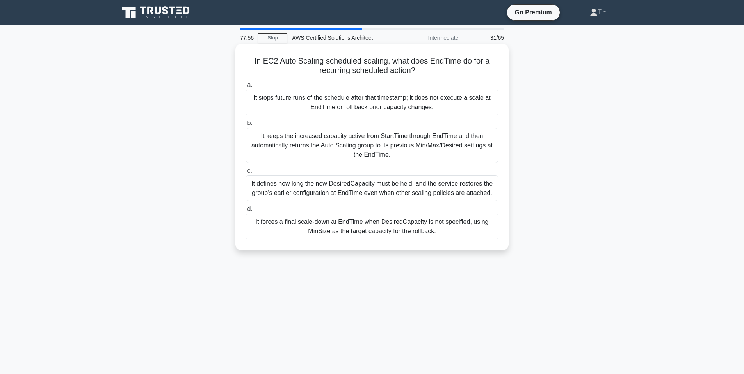
click at [304, 155] on div "It keeps the increased capacity active from StartTime through EndTime and then …" at bounding box center [372, 145] width 253 height 35
click at [246, 126] on input "b. It keeps the increased capacity active from StartTime through EndTime and th…" at bounding box center [246, 123] width 0 height 5
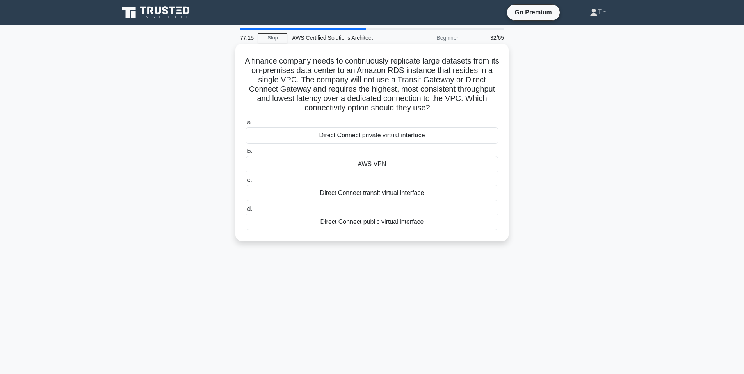
click at [394, 167] on div "AWS VPN" at bounding box center [372, 164] width 253 height 16
click at [246, 154] on input "b. AWS VPN" at bounding box center [246, 151] width 0 height 5
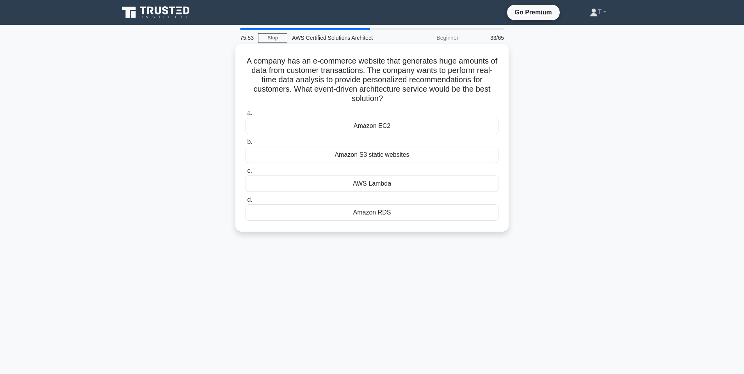
click at [392, 157] on div "Amazon S3 static websites" at bounding box center [372, 155] width 253 height 16
click at [246, 145] on input "b. Amazon S3 static websites" at bounding box center [246, 142] width 0 height 5
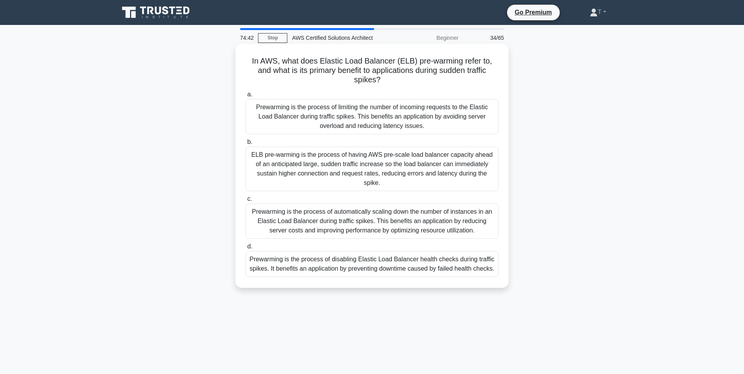
click at [355, 164] on div "ELB pre-warming is the process of having AWS pre-scale load balancer capacity a…" at bounding box center [372, 169] width 253 height 45
click at [246, 145] on input "b. ELB pre-warming is the process of having AWS pre-scale load balancer capacit…" at bounding box center [246, 142] width 0 height 5
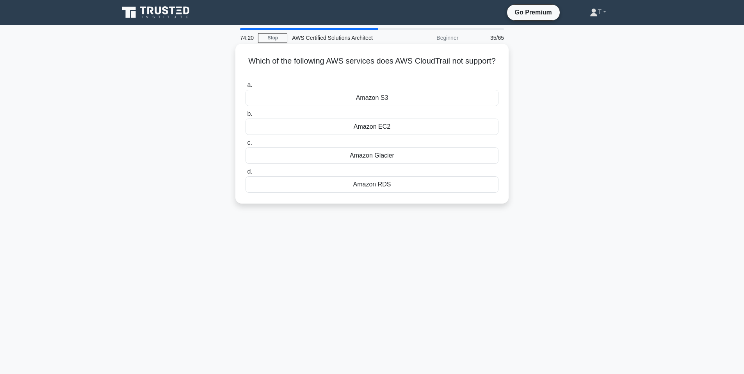
click at [392, 153] on div "Amazon Glacier" at bounding box center [372, 156] width 253 height 16
click at [246, 146] on input "c. Amazon Glacier" at bounding box center [246, 143] width 0 height 5
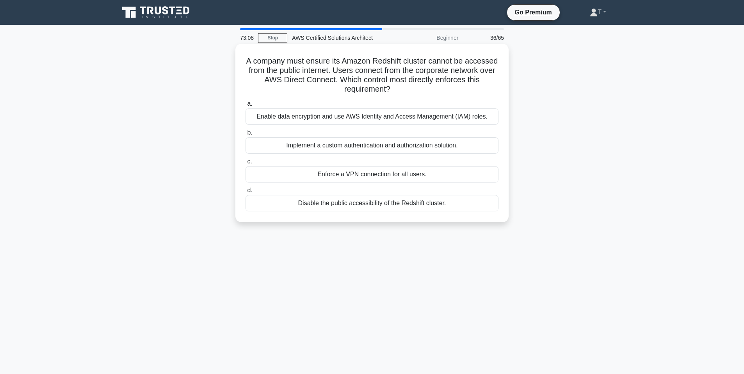
click at [409, 205] on div "Disable the public accessibility of the Redshift cluster." at bounding box center [372, 203] width 253 height 16
click at [246, 193] on input "d. Disable the public accessibility of the Redshift cluster." at bounding box center [246, 190] width 0 height 5
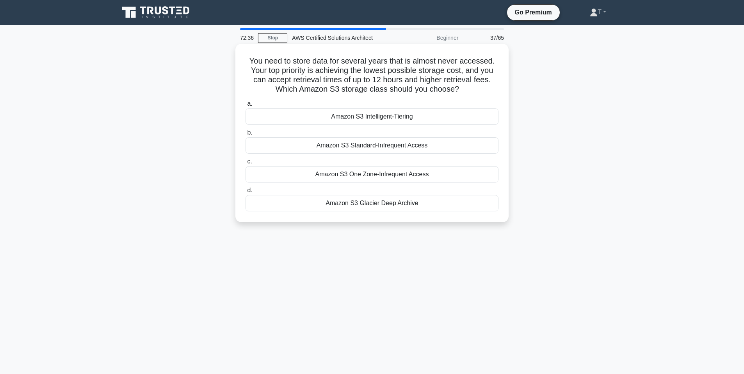
click at [381, 204] on div "Amazon S3 Glacier Deep Archive" at bounding box center [372, 203] width 253 height 16
click at [246, 193] on input "d. Amazon S3 Glacier Deep Archive" at bounding box center [246, 190] width 0 height 5
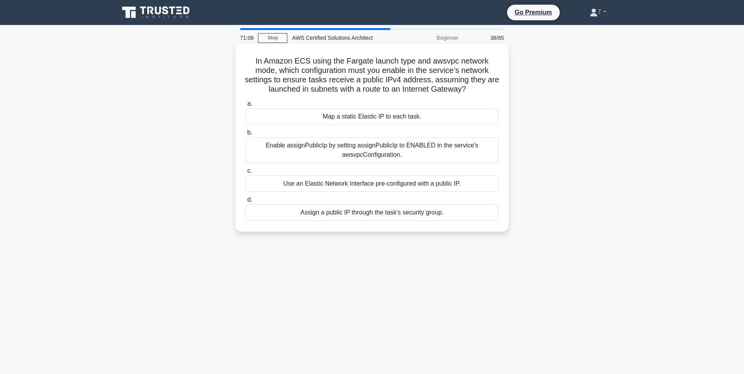
click at [368, 152] on div "Enable assignPublicIp by setting assignPublicIp to ENABLED in the service's aws…" at bounding box center [372, 150] width 253 height 26
click at [246, 135] on input "b. Enable assignPublicIp by setting assignPublicIp to ENABLED in the service's …" at bounding box center [246, 132] width 0 height 5
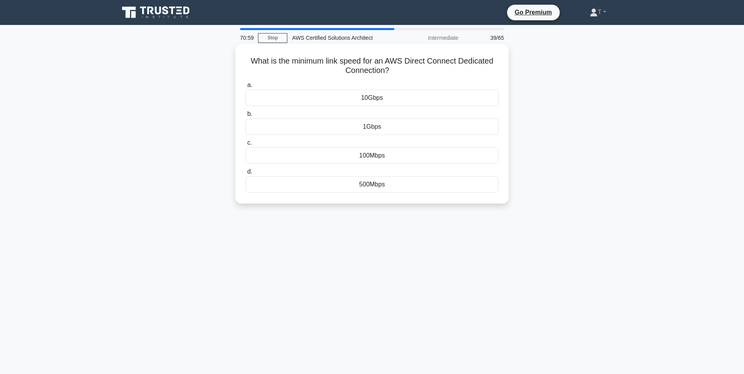
click at [395, 98] on div "10Gbps" at bounding box center [372, 98] width 253 height 16
click at [246, 88] on input "a. 10Gbps" at bounding box center [246, 85] width 0 height 5
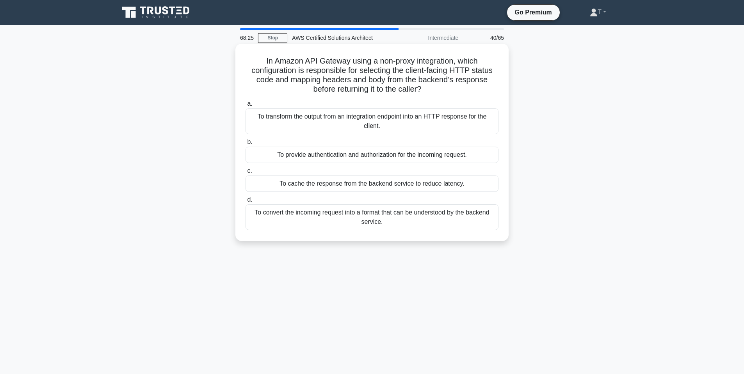
click at [296, 125] on div "To transform the output from an integration endpoint into an HTTP response for …" at bounding box center [372, 122] width 253 height 26
click at [246, 107] on input "a. To transform the output from an integration endpoint into an HTTP response f…" at bounding box center [246, 103] width 0 height 5
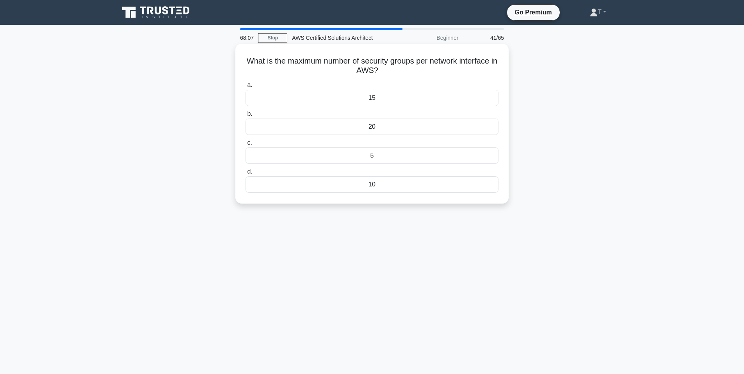
click at [368, 159] on div "5" at bounding box center [372, 156] width 253 height 16
click at [246, 146] on input "c. 5" at bounding box center [246, 143] width 0 height 5
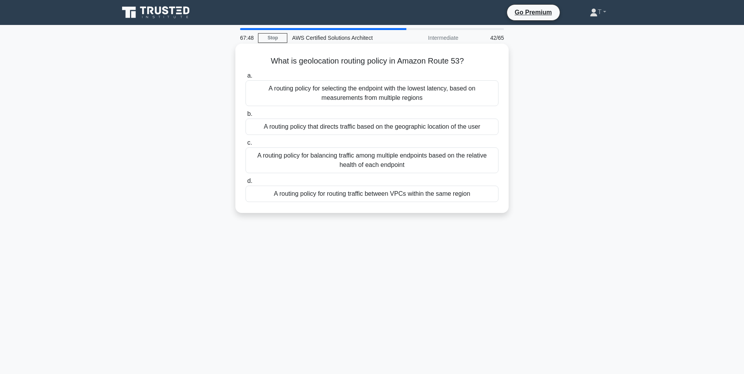
click at [423, 124] on div "A routing policy that directs traffic based on the geographic location of the u…" at bounding box center [372, 127] width 253 height 16
click at [246, 117] on input "b. A routing policy that directs traffic based on the geographic location of th…" at bounding box center [246, 114] width 0 height 5
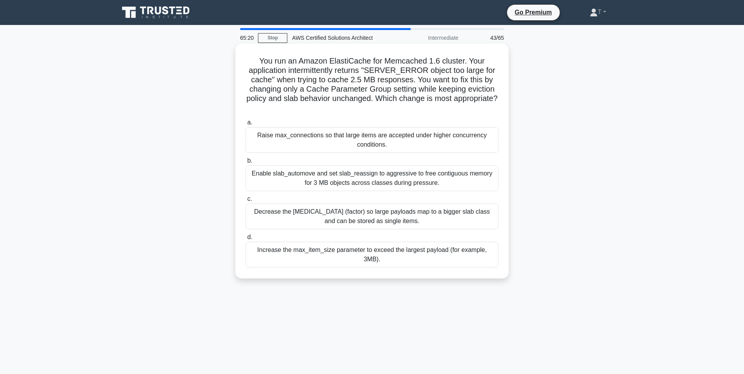
click at [370, 256] on div "Increase the max_item_size parameter to exceed the largest payload (for example…" at bounding box center [372, 255] width 253 height 26
click at [246, 240] on input "d. Increase the max_item_size parameter to exceed the largest payload (for exam…" at bounding box center [246, 237] width 0 height 5
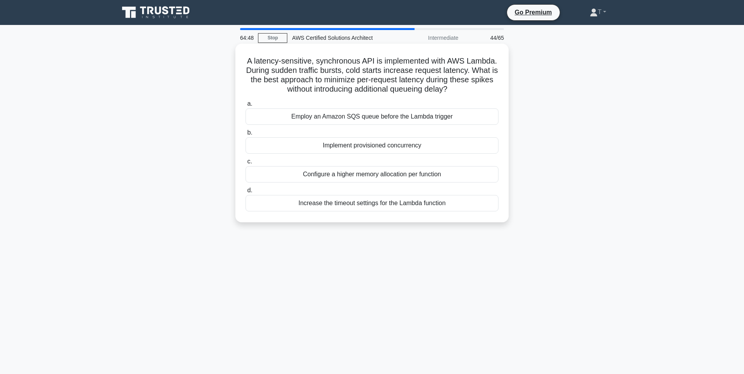
click at [422, 119] on div "Employ an Amazon SQS queue before the Lambda trigger" at bounding box center [372, 117] width 253 height 16
click at [246, 107] on input "a. Employ an Amazon SQS queue before the Lambda trigger" at bounding box center [246, 103] width 0 height 5
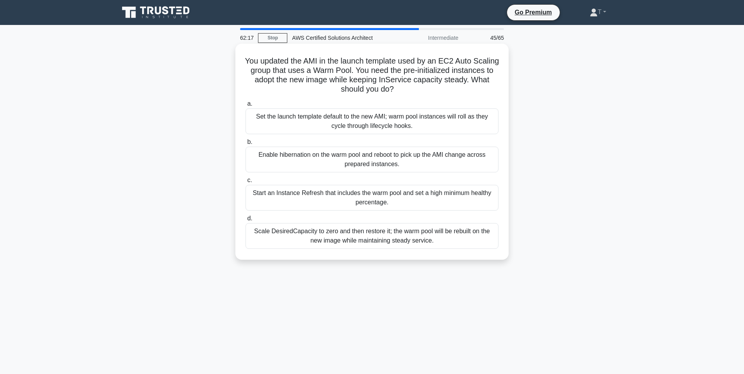
click at [373, 123] on div "Set the launch template default to the new AMI; warm pool instances will roll a…" at bounding box center [372, 122] width 253 height 26
click at [246, 107] on input "a. Set the launch template default to the new AMI; warm pool instances will rol…" at bounding box center [246, 103] width 0 height 5
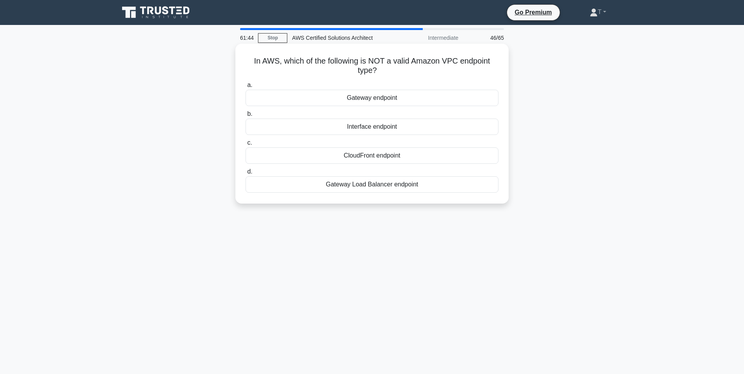
click at [395, 184] on div "Gateway Load Balancer endpoint" at bounding box center [372, 184] width 253 height 16
click at [246, 174] on input "d. Gateway Load Balancer endpoint" at bounding box center [246, 171] width 0 height 5
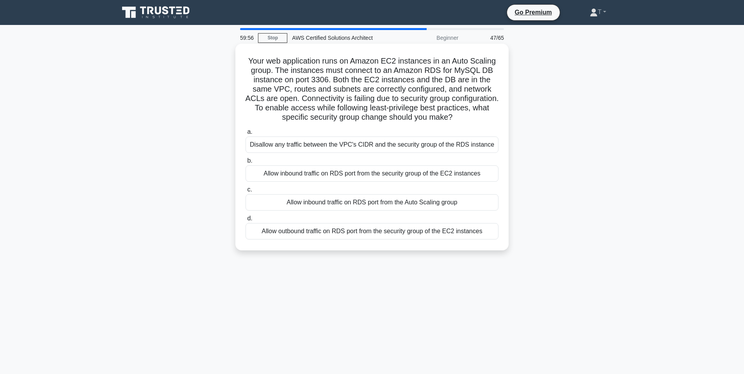
click at [415, 236] on div "Allow outbound traffic on RDS port from the security group of the EC2 instances" at bounding box center [372, 231] width 253 height 16
click at [246, 221] on input "d. Allow outbound traffic on RDS port from the security group of the EC2 instan…" at bounding box center [246, 218] width 0 height 5
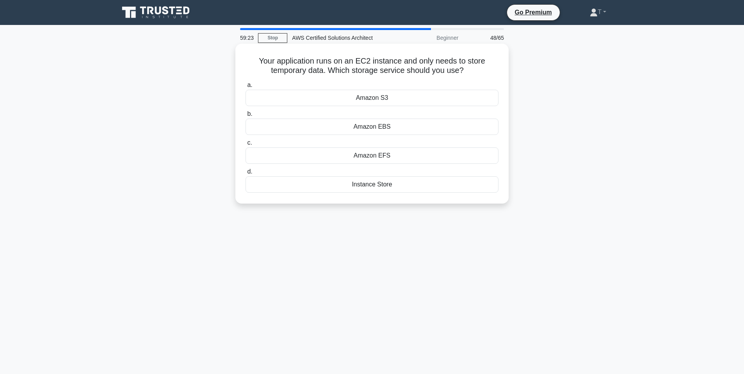
click at [396, 157] on div "Amazon EFS" at bounding box center [372, 156] width 253 height 16
click at [246, 146] on input "c. Amazon EFS" at bounding box center [246, 143] width 0 height 5
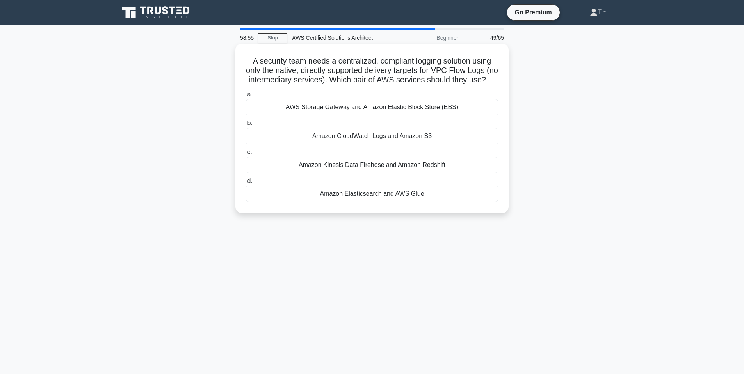
click at [361, 137] on div "Amazon CloudWatch Logs and Amazon S3" at bounding box center [372, 136] width 253 height 16
click at [246, 126] on input "b. Amazon CloudWatch Logs and Amazon S3" at bounding box center [246, 123] width 0 height 5
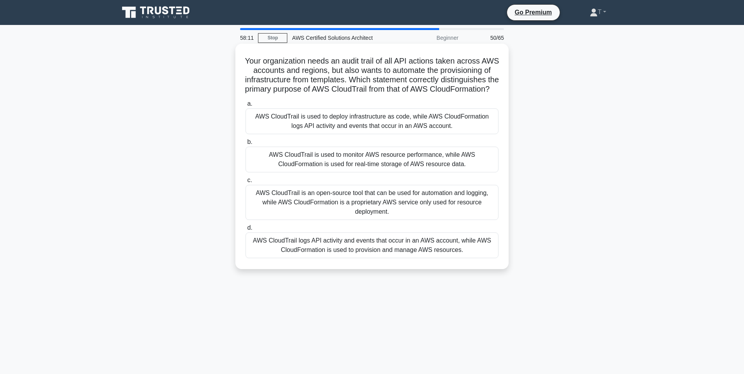
click at [427, 172] on div "AWS CloudTrail is used to monitor AWS resource performance, while AWS CloudForm…" at bounding box center [372, 160] width 253 height 26
click at [246, 145] on input "b. AWS CloudTrail is used to monitor AWS resource performance, while AWS CloudF…" at bounding box center [246, 142] width 0 height 5
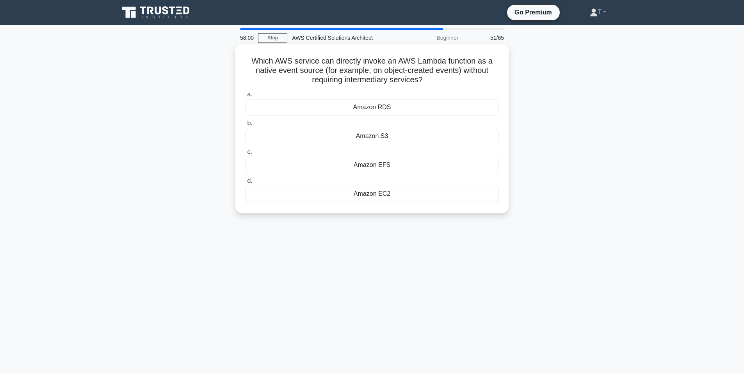
click at [386, 140] on div "Amazon S3" at bounding box center [372, 136] width 253 height 16
click at [246, 126] on input "b. Amazon S3" at bounding box center [246, 123] width 0 height 5
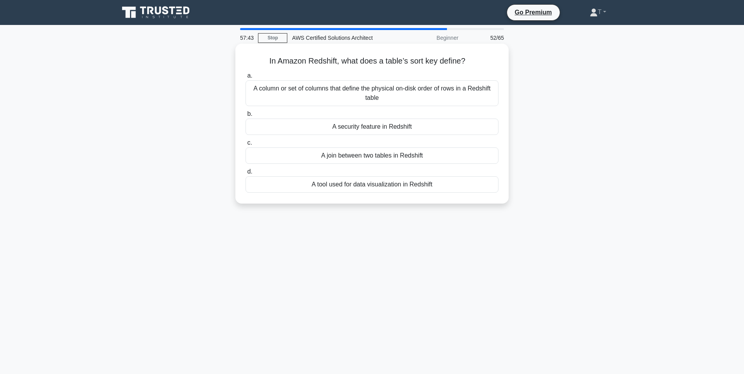
click at [371, 93] on div "A column or set of columns that define the physical on-disk order of rows in a …" at bounding box center [372, 93] width 253 height 26
click at [246, 78] on input "a. A column or set of columns that define the physical on-disk order of rows in…" at bounding box center [246, 75] width 0 height 5
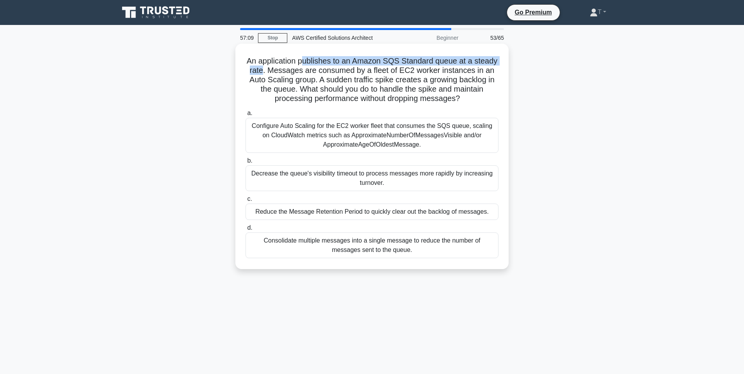
drag, startPoint x: 302, startPoint y: 61, endPoint x: 265, endPoint y: 69, distance: 38.4
click at [265, 69] on h5 "An application publishes to an Amazon SQS Standard queue at a steady rate. Mess…" at bounding box center [372, 80] width 255 height 48
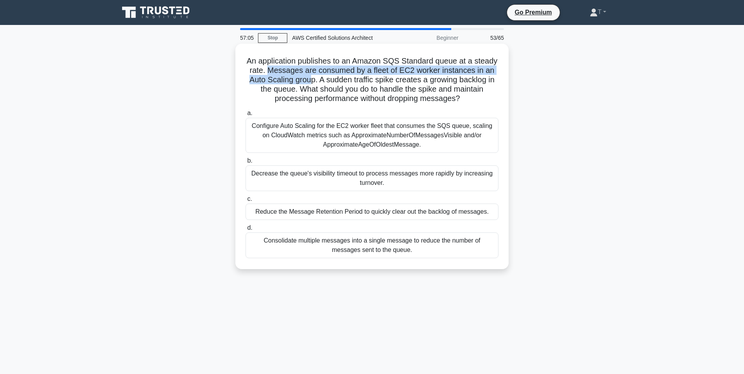
drag, startPoint x: 272, startPoint y: 69, endPoint x: 310, endPoint y: 81, distance: 40.0
click at [310, 81] on h5 "An application publishes to an Amazon SQS Standard queue at a steady rate. Mess…" at bounding box center [372, 80] width 255 height 48
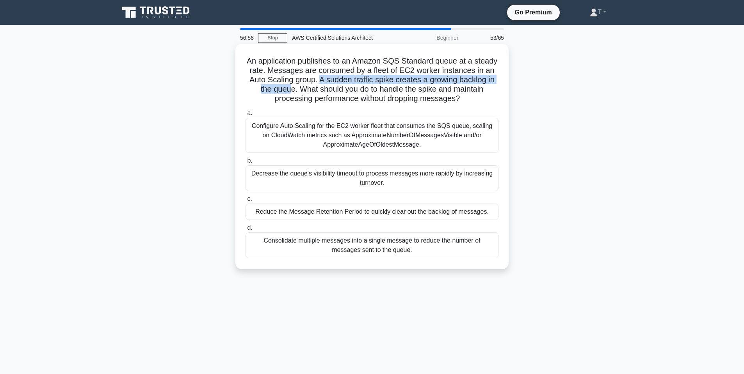
drag, startPoint x: 329, startPoint y: 82, endPoint x: 290, endPoint y: 88, distance: 38.8
click at [290, 88] on h5 "An application publishes to an Amazon SQS Standard queue at a steady rate. Mess…" at bounding box center [372, 80] width 255 height 48
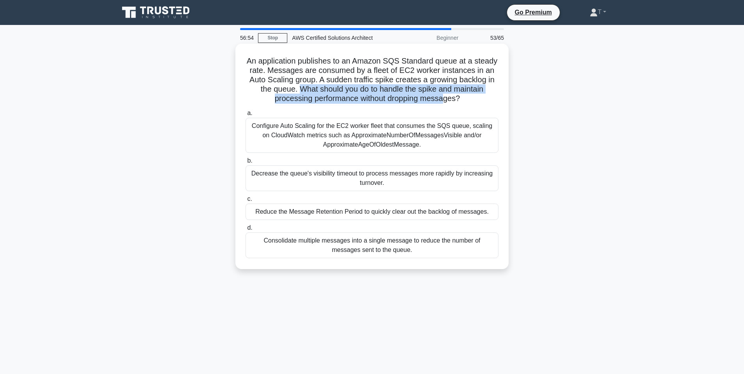
drag, startPoint x: 302, startPoint y: 88, endPoint x: 441, endPoint y: 97, distance: 139.7
click at [441, 97] on h5 "An application publishes to an Amazon SQS Standard queue at a steady rate. Mess…" at bounding box center [372, 80] width 255 height 48
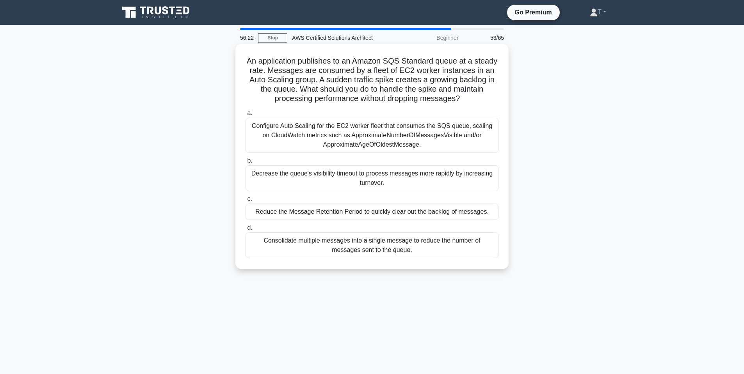
click at [335, 131] on div "Configure Auto Scaling for the EC2 worker fleet that consumes the SQS queue, sc…" at bounding box center [372, 135] width 253 height 35
click at [246, 116] on input "a. Configure Auto Scaling for the EC2 worker fleet that consumes the SQS queue,…" at bounding box center [246, 113] width 0 height 5
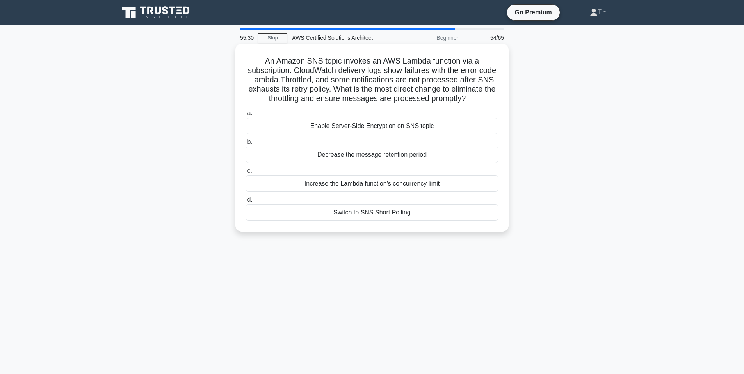
click at [426, 186] on div "Increase the Lambda function's concurrency limit" at bounding box center [372, 184] width 253 height 16
click at [246, 174] on input "c. Increase the Lambda function's concurrency limit" at bounding box center [246, 171] width 0 height 5
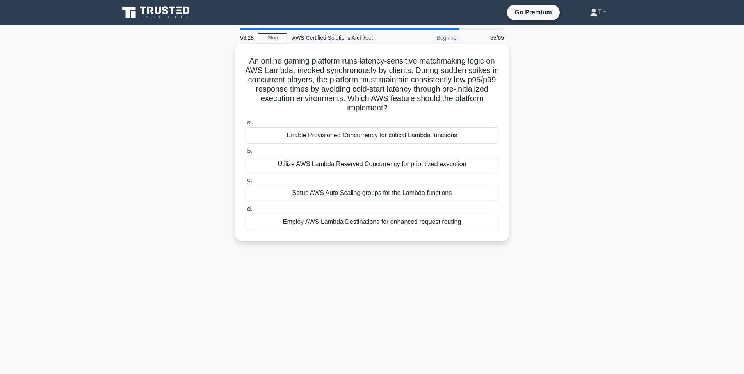
click at [370, 194] on div "Setup AWS Auto Scaling groups for the Lambda functions" at bounding box center [372, 193] width 253 height 16
click at [246, 183] on input "c. Setup AWS Auto Scaling groups for the Lambda functions" at bounding box center [246, 180] width 0 height 5
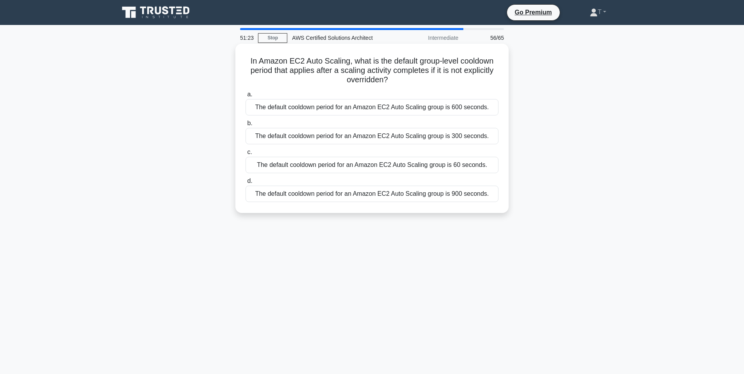
click at [436, 139] on div "The default cooldown period for an Amazon EC2 Auto Scaling group is 300 seconds." at bounding box center [372, 136] width 253 height 16
click at [246, 126] on input "b. The default cooldown period for an Amazon EC2 Auto Scaling group is 300 seco…" at bounding box center [246, 123] width 0 height 5
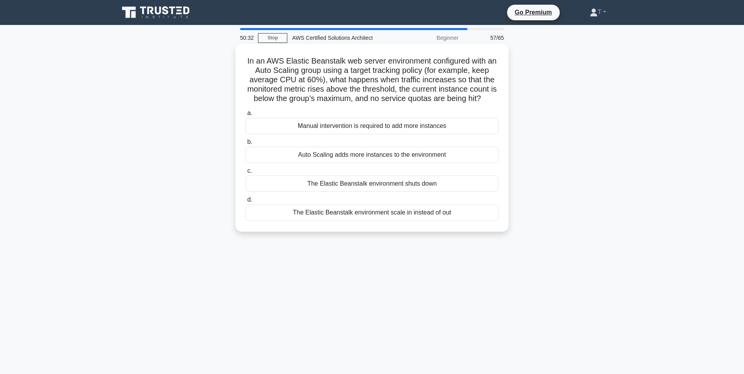
click at [337, 156] on div "Auto Scaling adds more instances to the environment" at bounding box center [372, 155] width 253 height 16
click at [246, 145] on input "b. Auto Scaling adds more instances to the environment" at bounding box center [246, 142] width 0 height 5
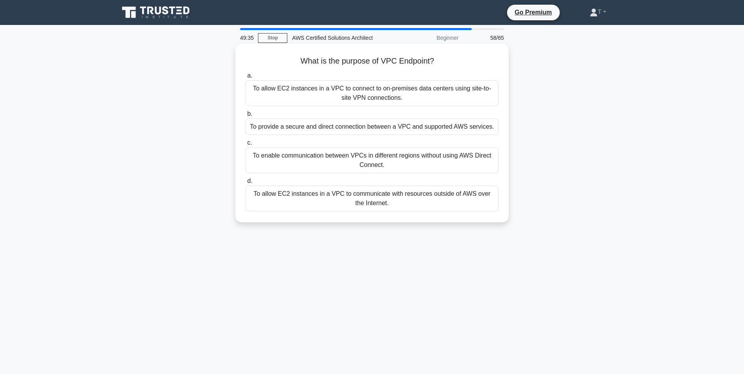
click at [375, 162] on div "To enable communication between VPCs in different regions without using AWS Dir…" at bounding box center [372, 161] width 253 height 26
click at [246, 146] on input "c. To enable communication between VPCs in different regions without using AWS …" at bounding box center [246, 143] width 0 height 5
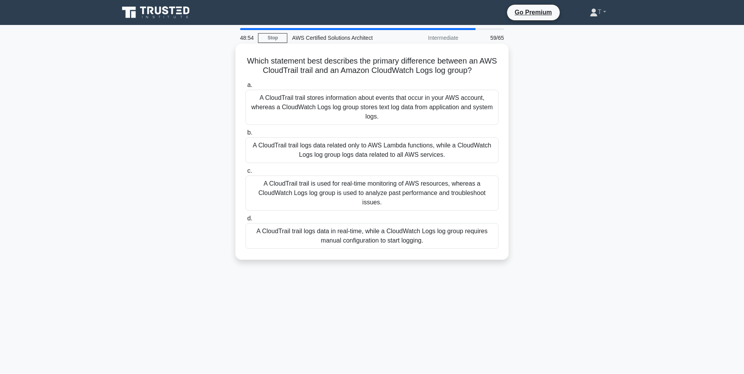
click at [331, 100] on div "A CloudTrail trail stores information about events that occur in your AWS accou…" at bounding box center [372, 107] width 253 height 35
click at [246, 88] on input "a. A CloudTrail trail stores information about events that occur in your AWS ac…" at bounding box center [246, 85] width 0 height 5
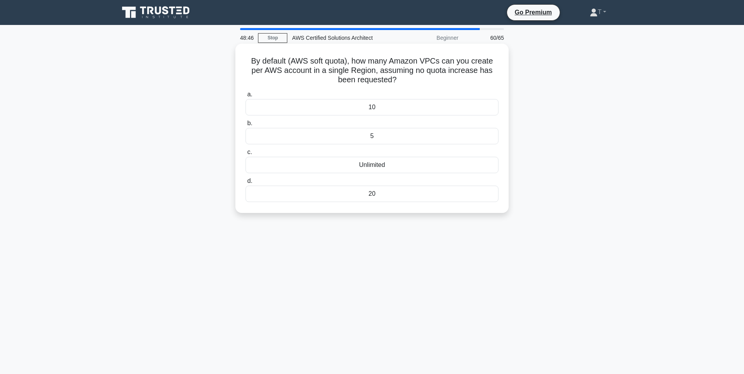
click at [364, 141] on div "5" at bounding box center [372, 136] width 253 height 16
click at [246, 126] on input "b. 5" at bounding box center [246, 123] width 0 height 5
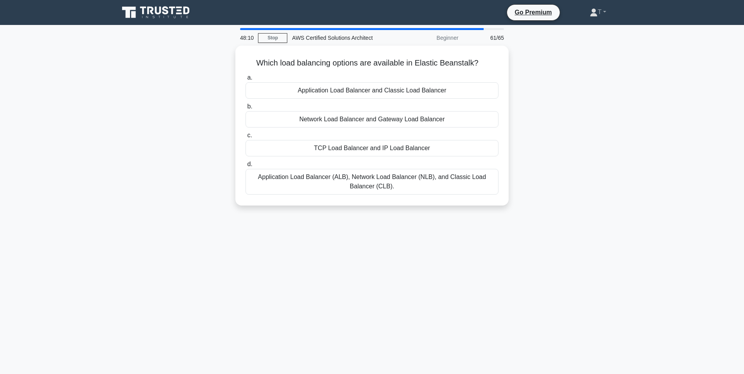
drag, startPoint x: 397, startPoint y: 182, endPoint x: 379, endPoint y: 234, distance: 54.4
click at [379, 234] on div "48:10 Stop AWS Certified Solutions Architect Beginner 61/65 Which load balancin…" at bounding box center [371, 223] width 515 height 390
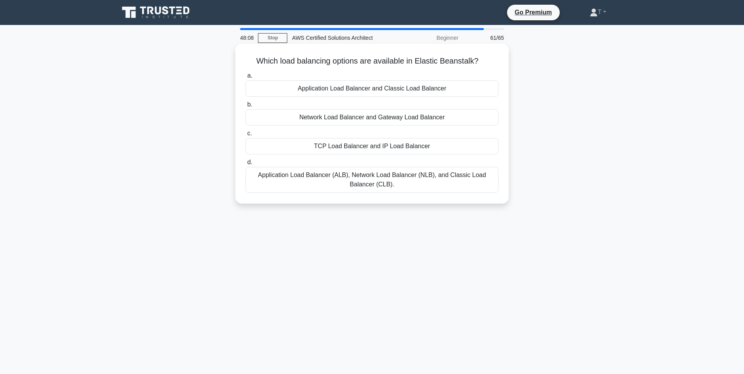
click at [394, 178] on div "Application Load Balancer (ALB), Network Load Balancer (NLB), and Classic Load …" at bounding box center [372, 180] width 253 height 26
click at [246, 165] on input "d. Application Load Balancer (ALB), Network Load Balancer (NLB), and Classic Lo…" at bounding box center [246, 162] width 0 height 5
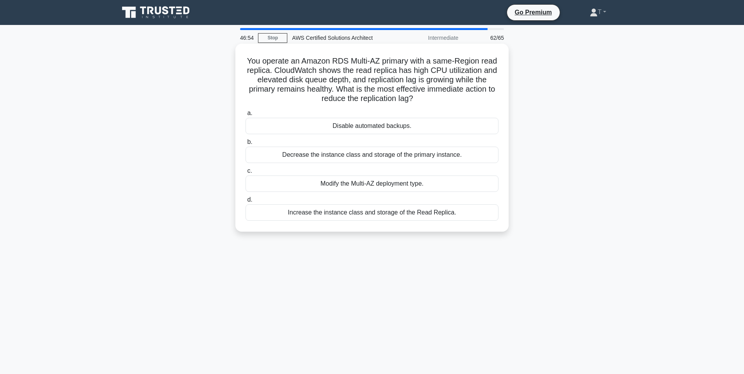
click at [383, 217] on div "Increase the instance class and storage of the Read Replica." at bounding box center [372, 213] width 253 height 16
click at [246, 203] on input "d. Increase the instance class and storage of the Read Replica." at bounding box center [246, 200] width 0 height 5
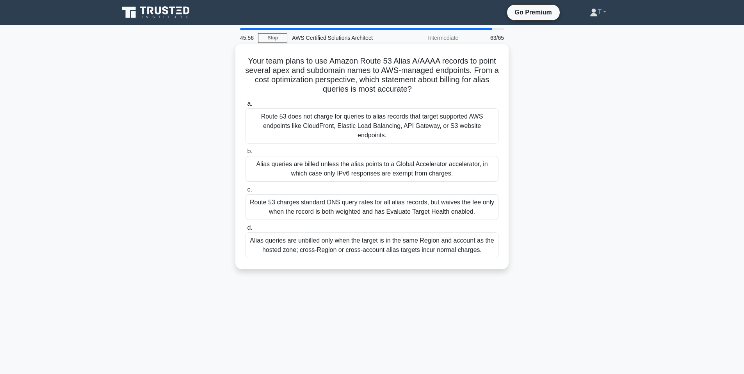
click at [379, 122] on div "Route 53 does not charge for queries to alias records that target supported AWS…" at bounding box center [372, 126] width 253 height 35
click at [246, 107] on input "a. Route 53 does not charge for queries to alias records that target supported …" at bounding box center [246, 103] width 0 height 5
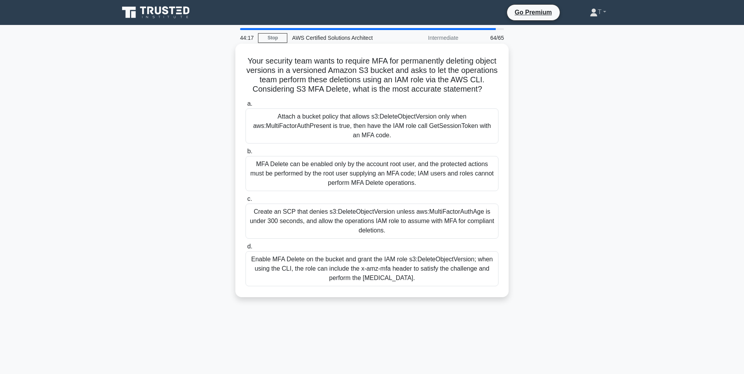
click at [330, 122] on div "Attach a bucket policy that allows s3:DeleteObjectVersion only when aws:MultiFa…" at bounding box center [372, 126] width 253 height 35
click at [246, 107] on input "a. Attach a bucket policy that allows s3:DeleteObjectVersion only when aws:Mult…" at bounding box center [246, 103] width 0 height 5
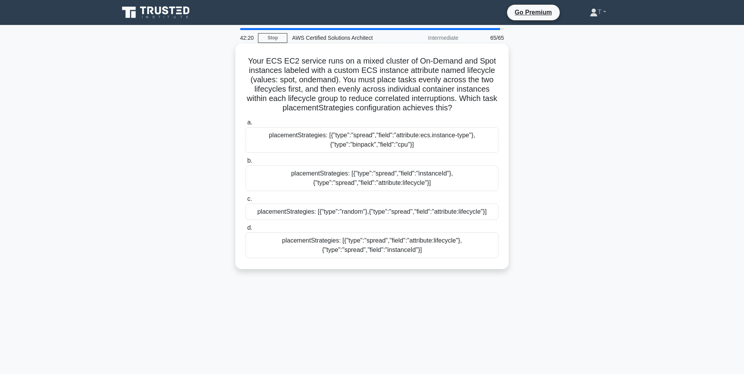
click at [324, 247] on div "placementStrategies: [{"type":"spread","field":"attribute:lifecycle"},{"type":"…" at bounding box center [372, 246] width 253 height 26
click at [246, 231] on input "d. placementStrategies: [{"type":"spread","field":"attribute:lifecycle"},{"type…" at bounding box center [246, 228] width 0 height 5
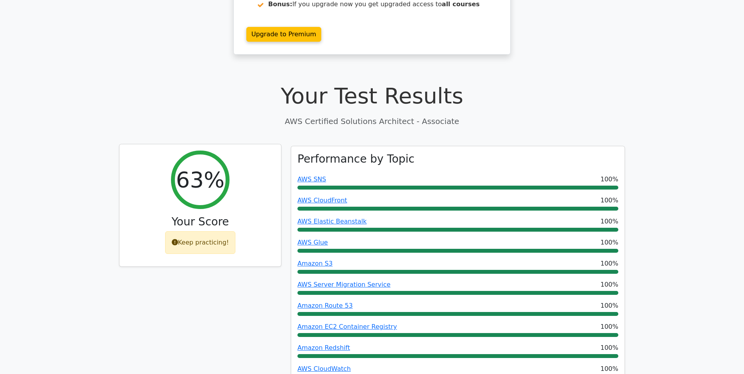
scroll to position [168, 0]
